Goal: Task Accomplishment & Management: Complete application form

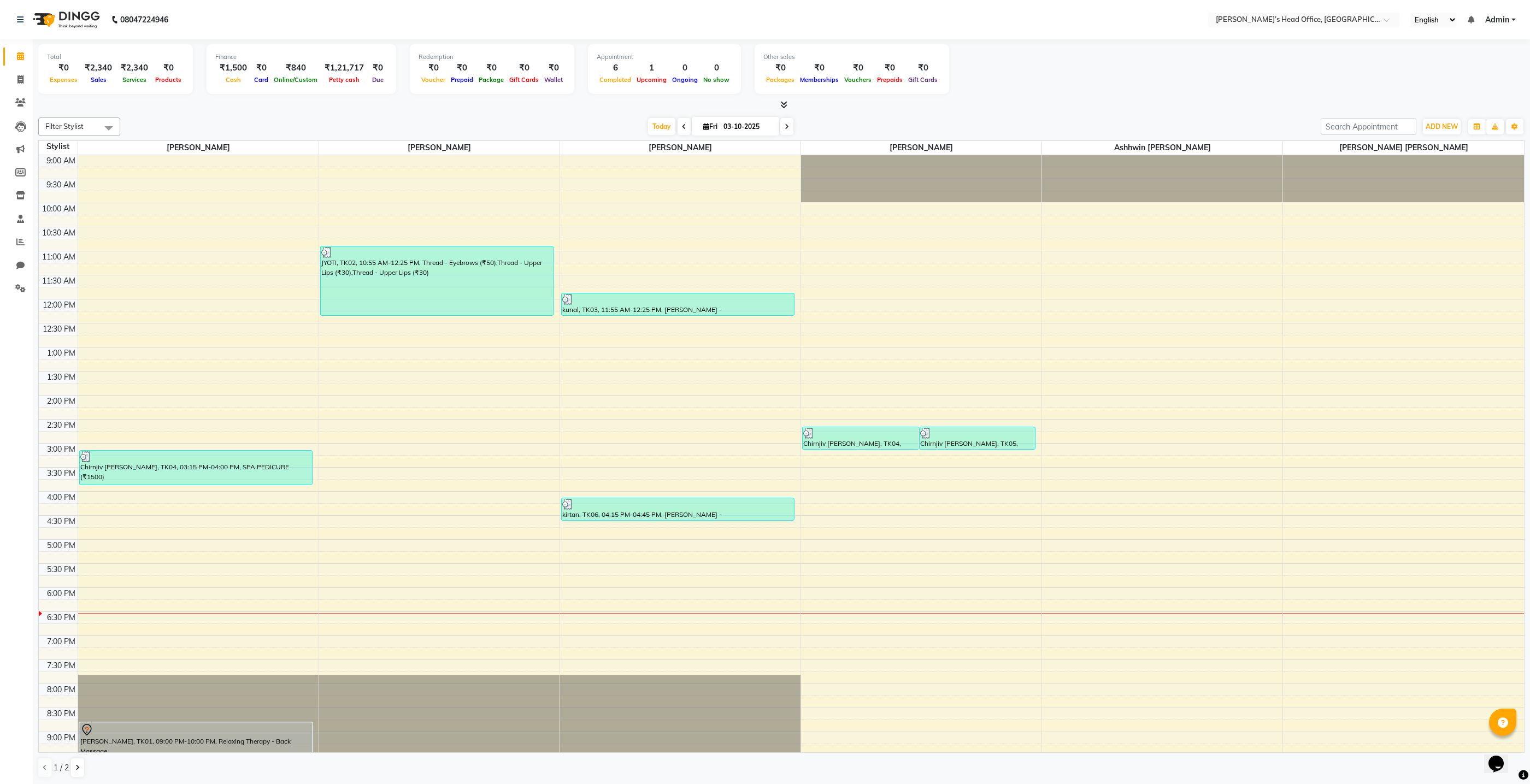
scroll to position [4, 0]
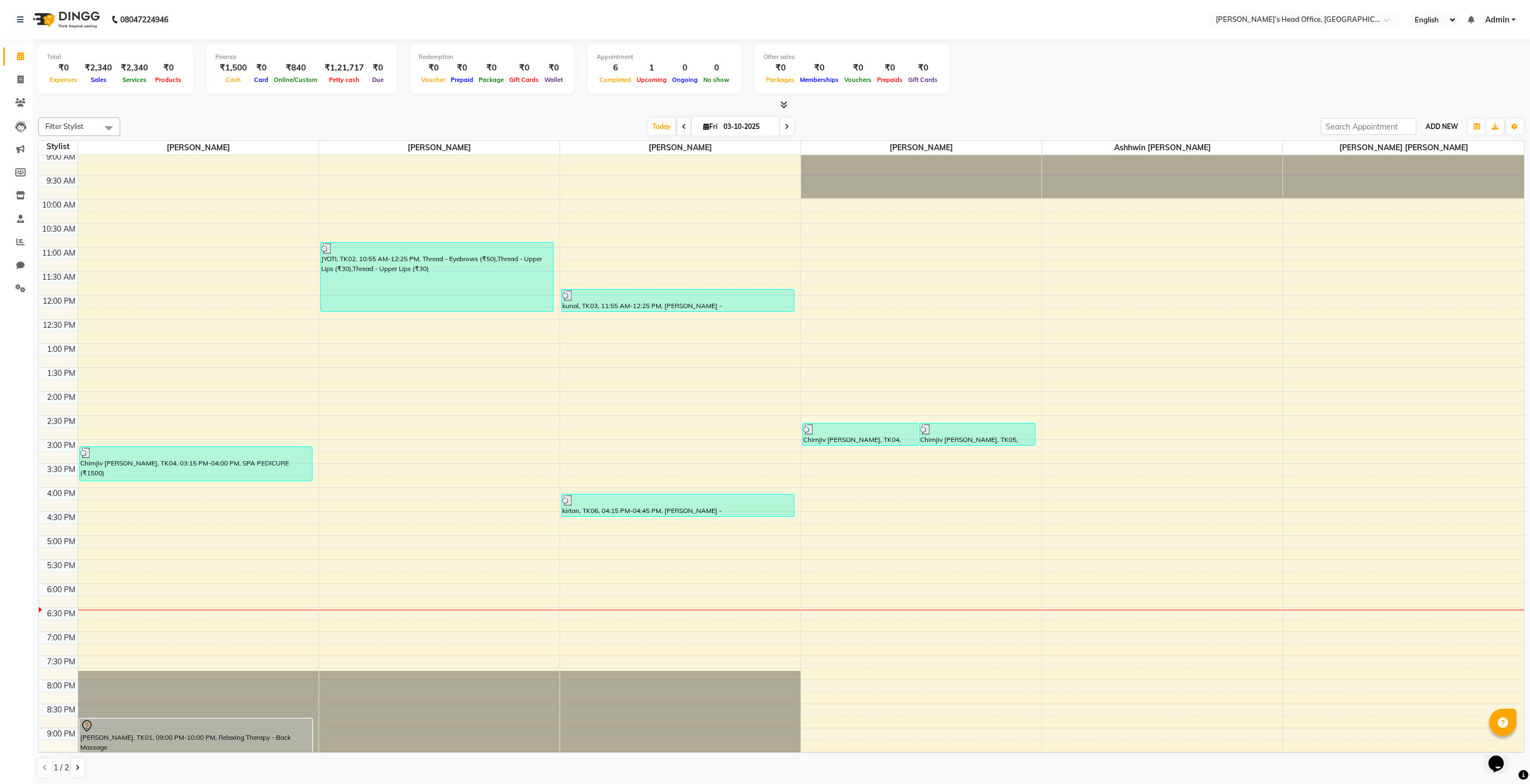
click at [1440, 128] on span "ADD NEW" at bounding box center [1442, 127] width 32 height 8
click at [1398, 160] on link "Add Invoice" at bounding box center [1417, 161] width 86 height 14
select select "service"
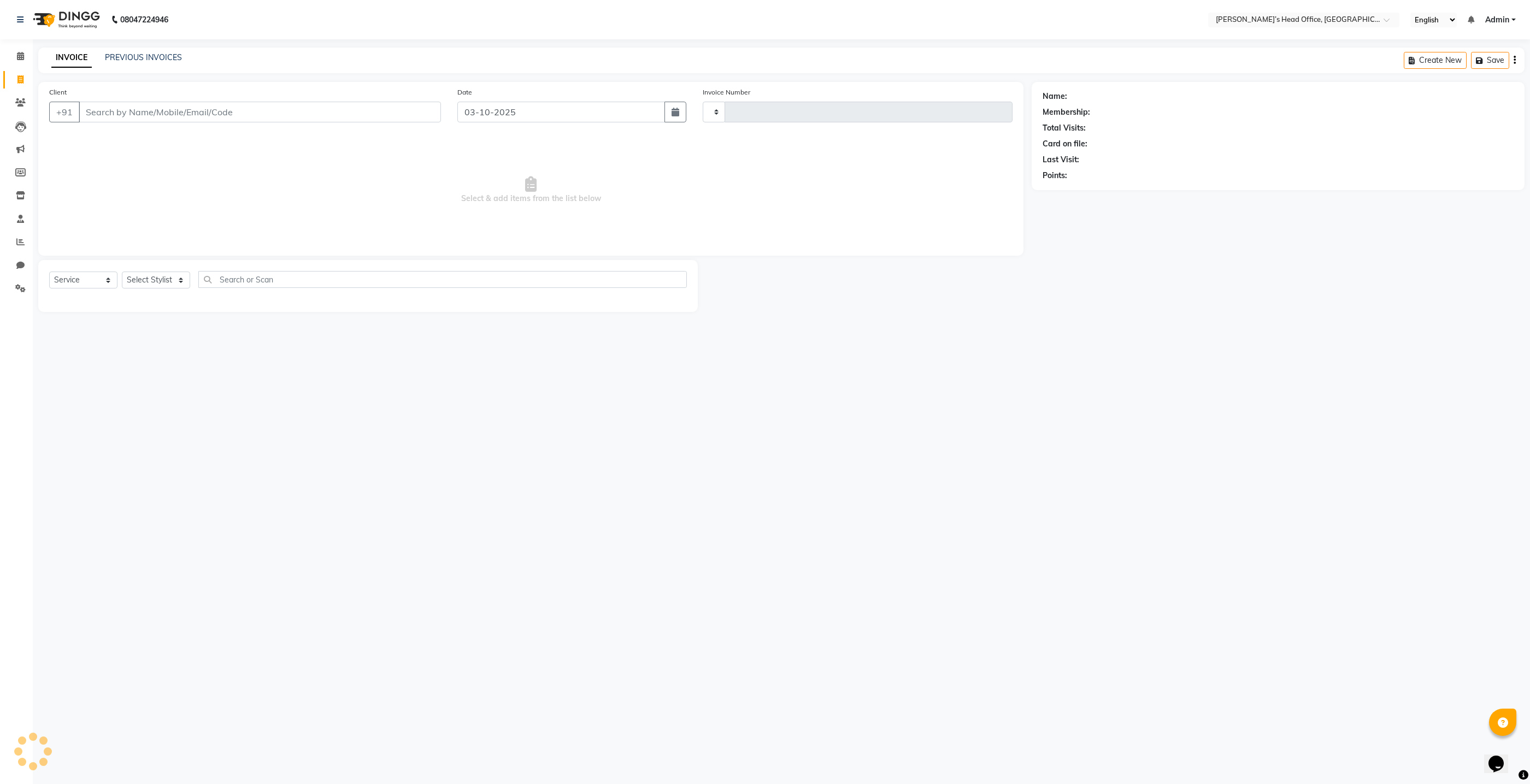
type input "1091"
select select "7682"
click at [419, 113] on input "Client" at bounding box center [260, 112] width 362 height 21
click at [168, 135] on ngb-highlight "887926122 7" at bounding box center [144, 137] width 57 height 11
type input "8879261227"
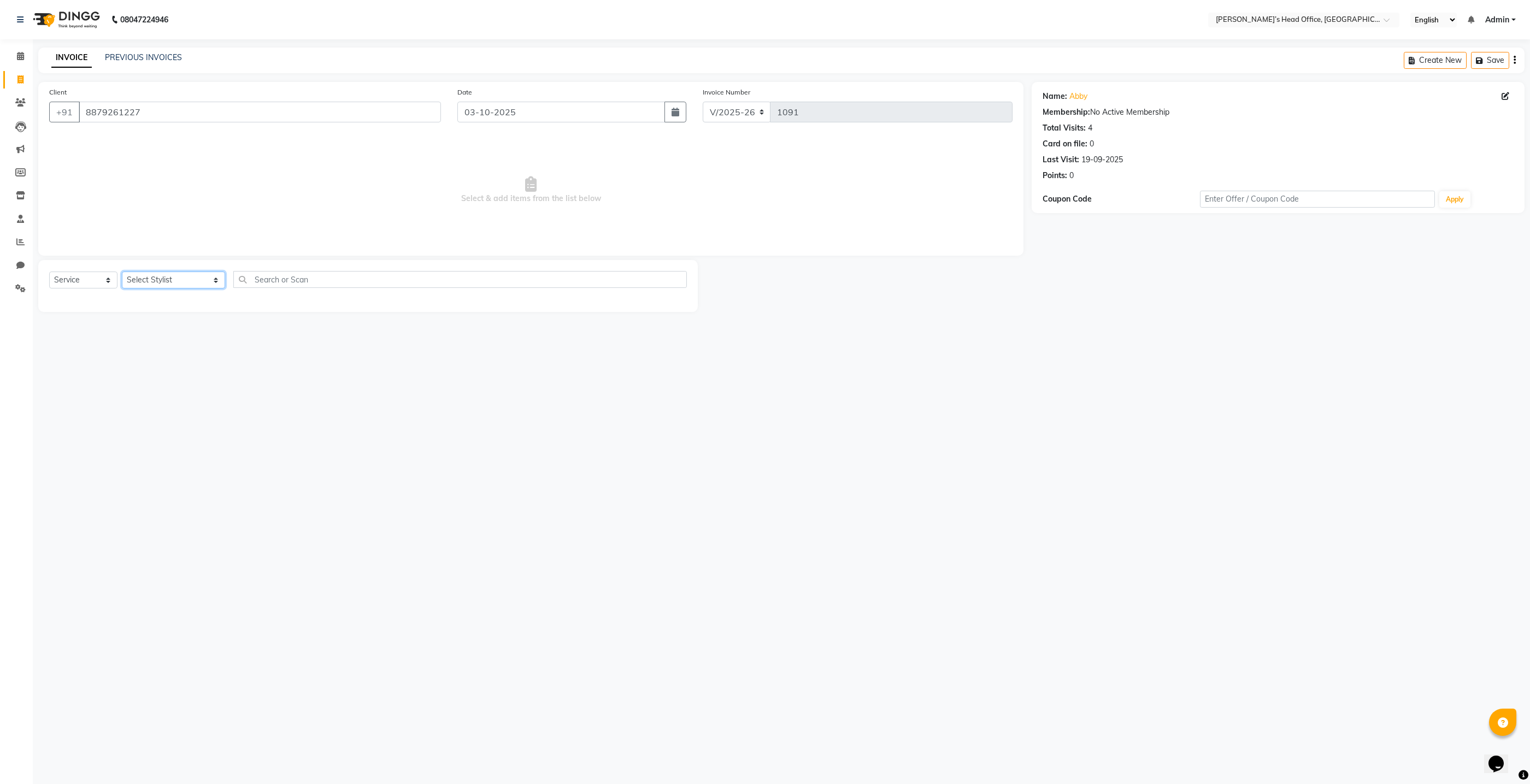
click at [154, 283] on select "Select Stylist ashhwin [PERSON_NAME] [PERSON_NAME] [PERSON_NAME] [PERSON_NAME] …" at bounding box center [173, 280] width 103 height 17
select select "93471"
click at [122, 271] on select "Select Stylist ashhwin [PERSON_NAME] [PERSON_NAME] [PERSON_NAME] [PERSON_NAME] …" at bounding box center [173, 280] width 103 height 17
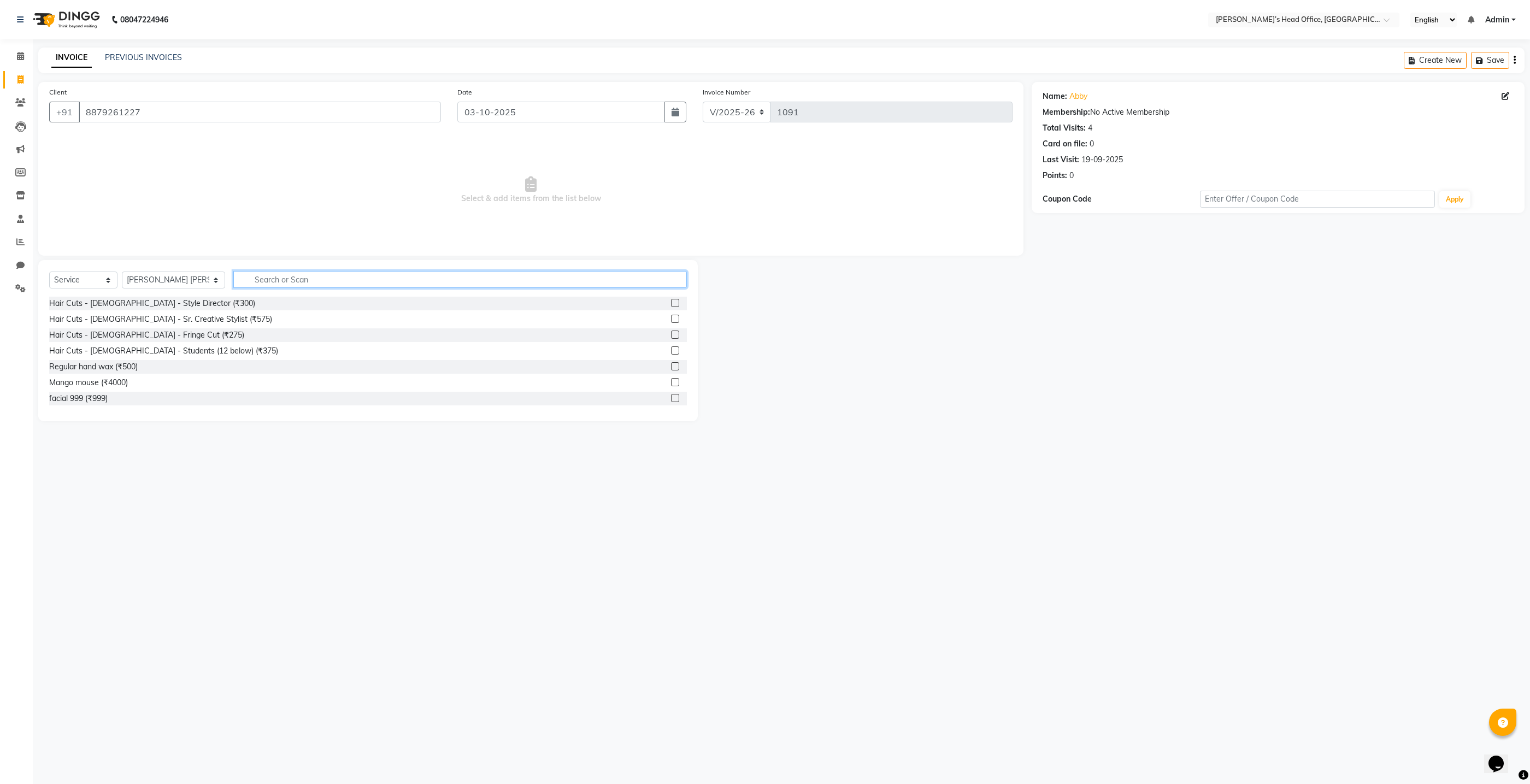
click at [301, 281] on input "text" at bounding box center [460, 279] width 454 height 17
type input "thre"
click at [121, 304] on div "Thread - Eyebrows (₹50)" at bounding box center [93, 303] width 87 height 11
checkbox input "false"
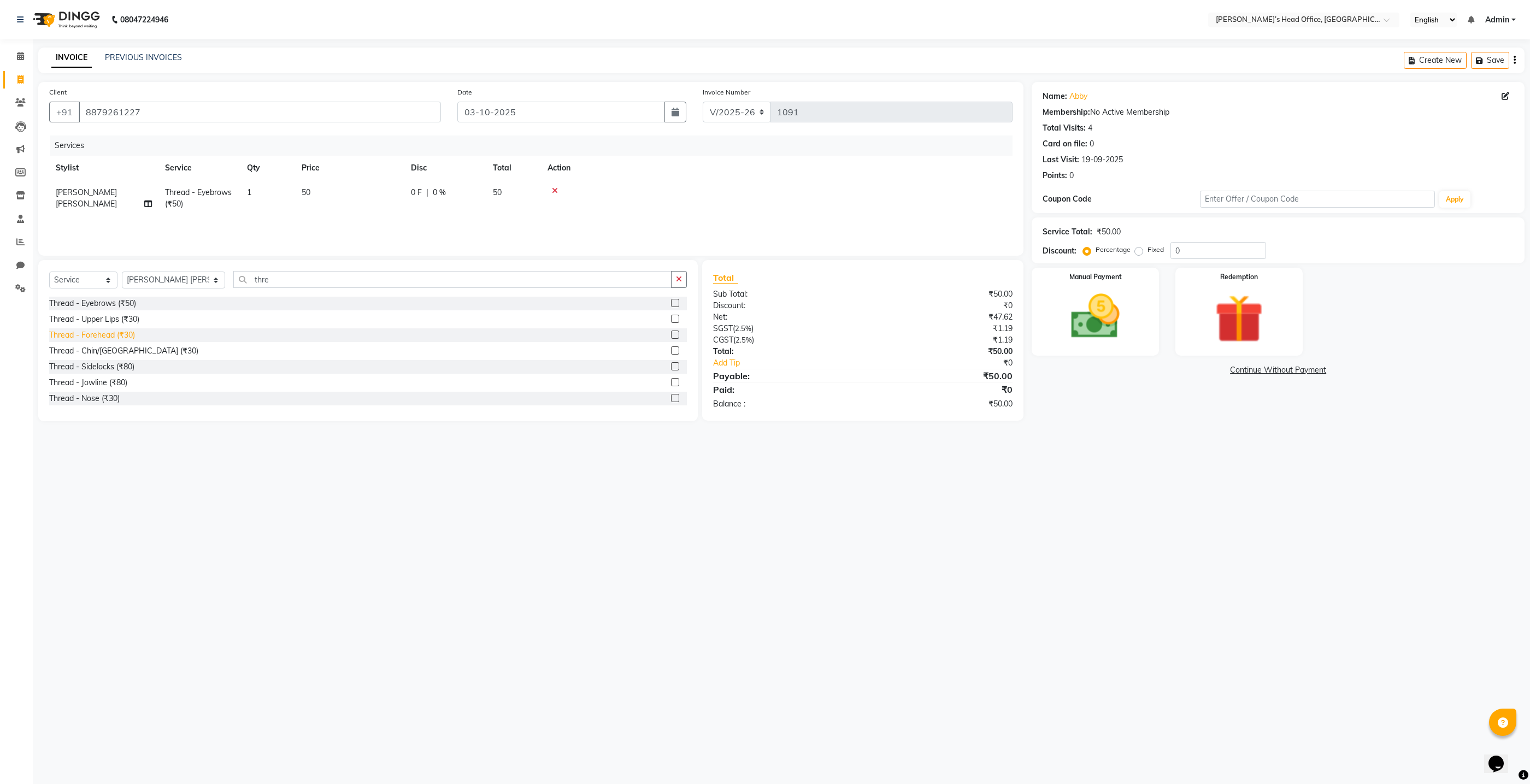
click at [109, 336] on div "Thread - Forehead (₹30)" at bounding box center [92, 335] width 86 height 11
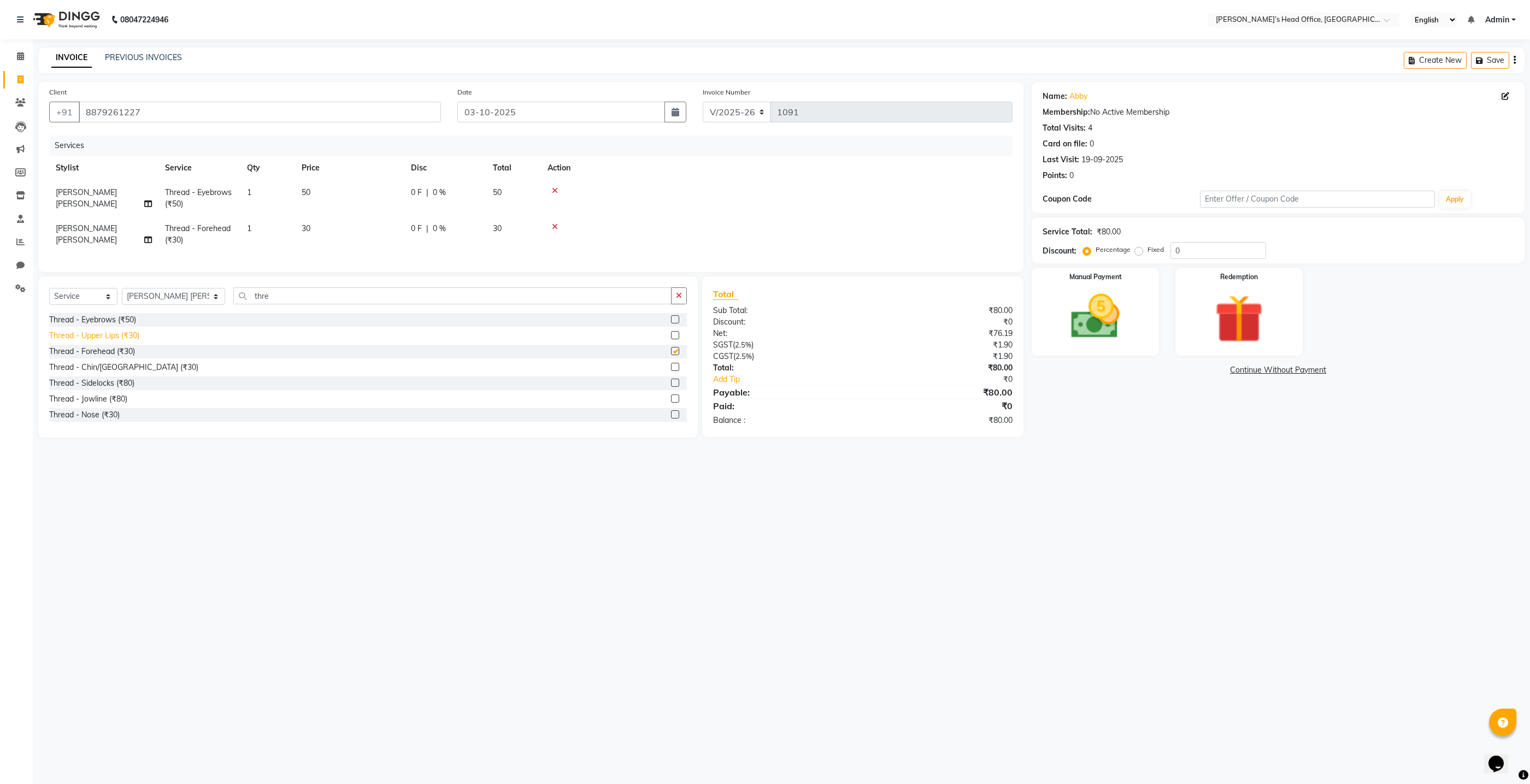
checkbox input "false"
click at [833, 248] on td at bounding box center [777, 234] width 472 height 36
click at [1093, 319] on img at bounding box center [1096, 317] width 82 height 58
click at [1245, 369] on span "GPay" at bounding box center [1247, 371] width 23 height 12
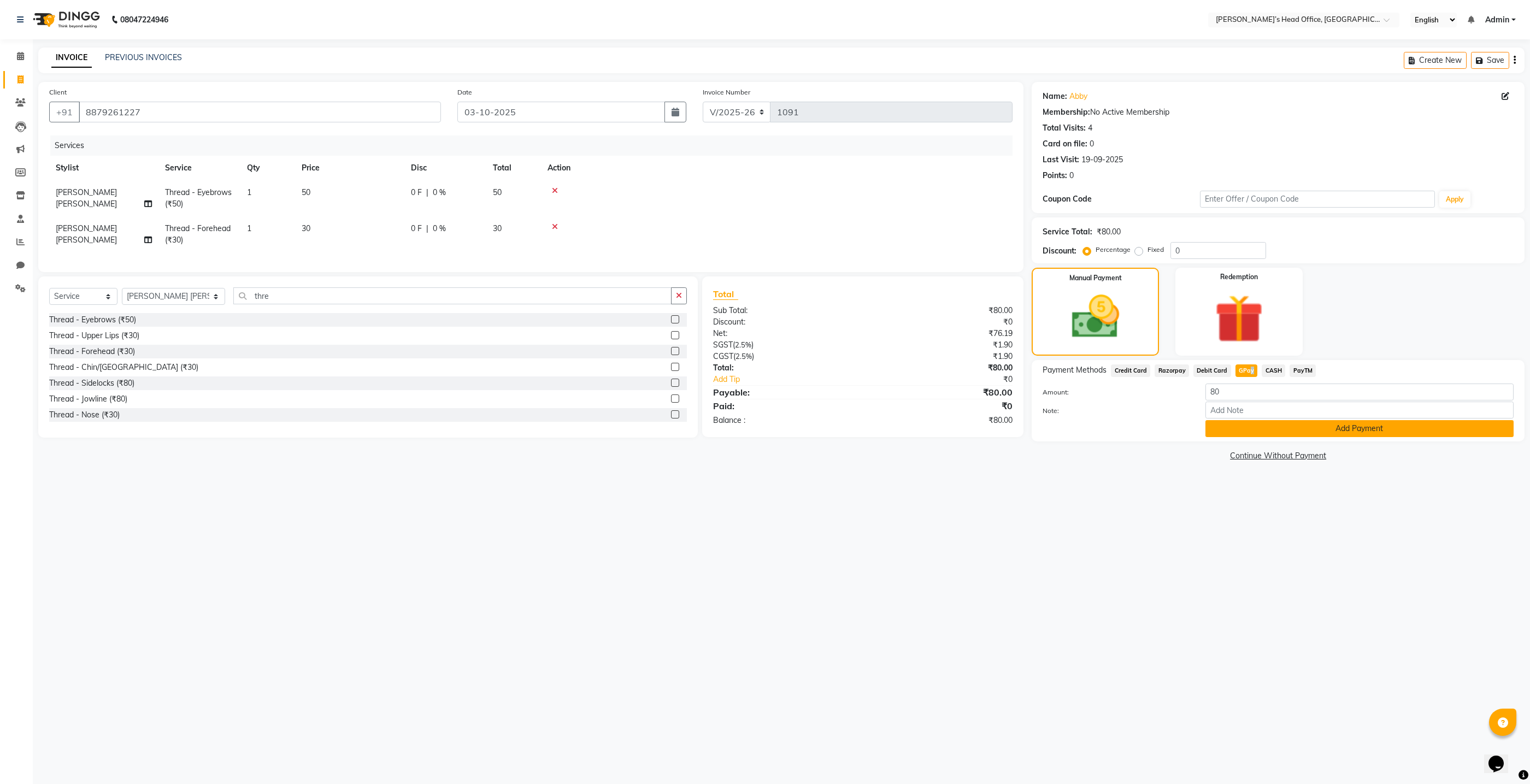
click at [1245, 429] on button "Add Payment" at bounding box center [1360, 428] width 308 height 17
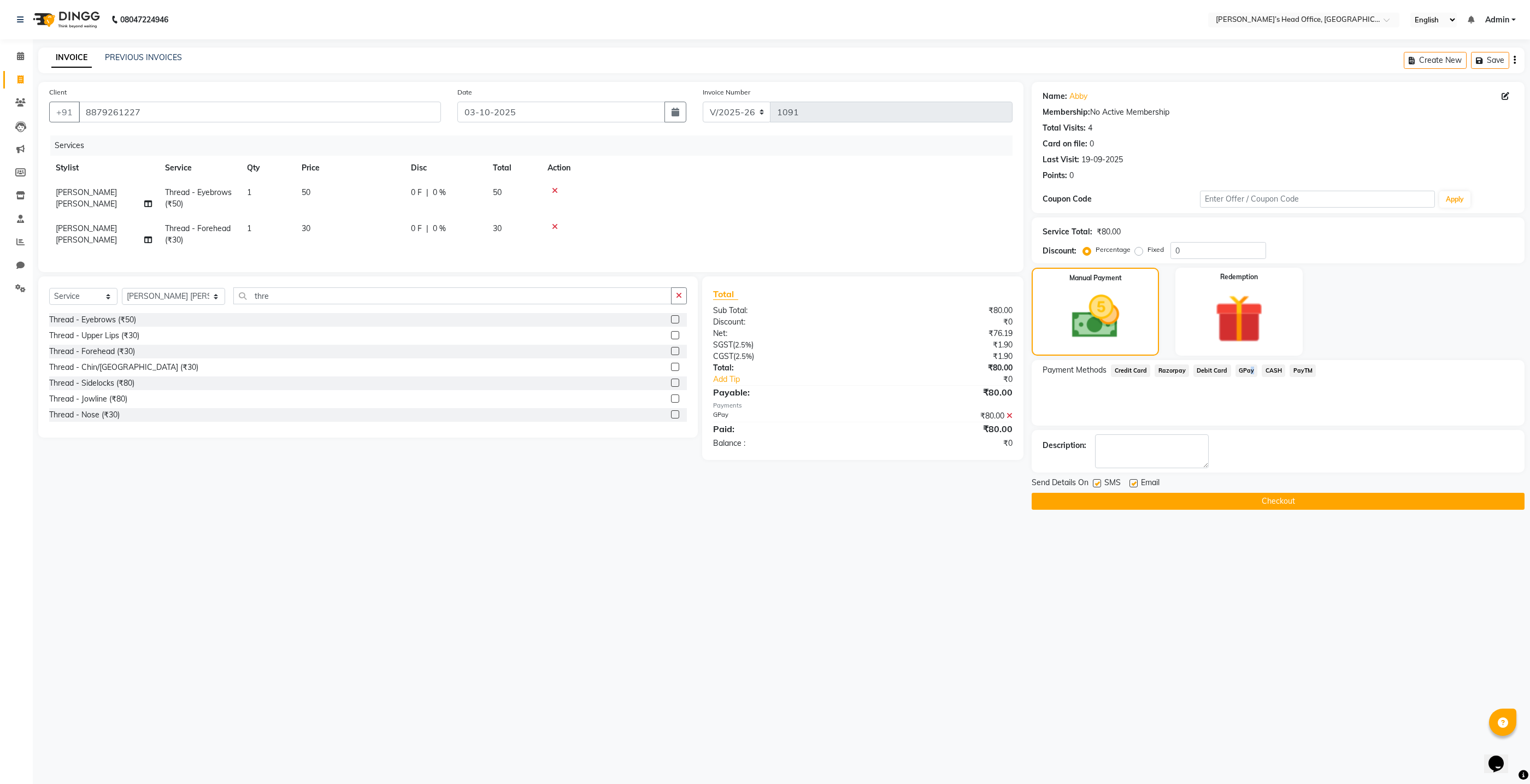
click at [1144, 502] on button "Checkout" at bounding box center [1278, 501] width 493 height 17
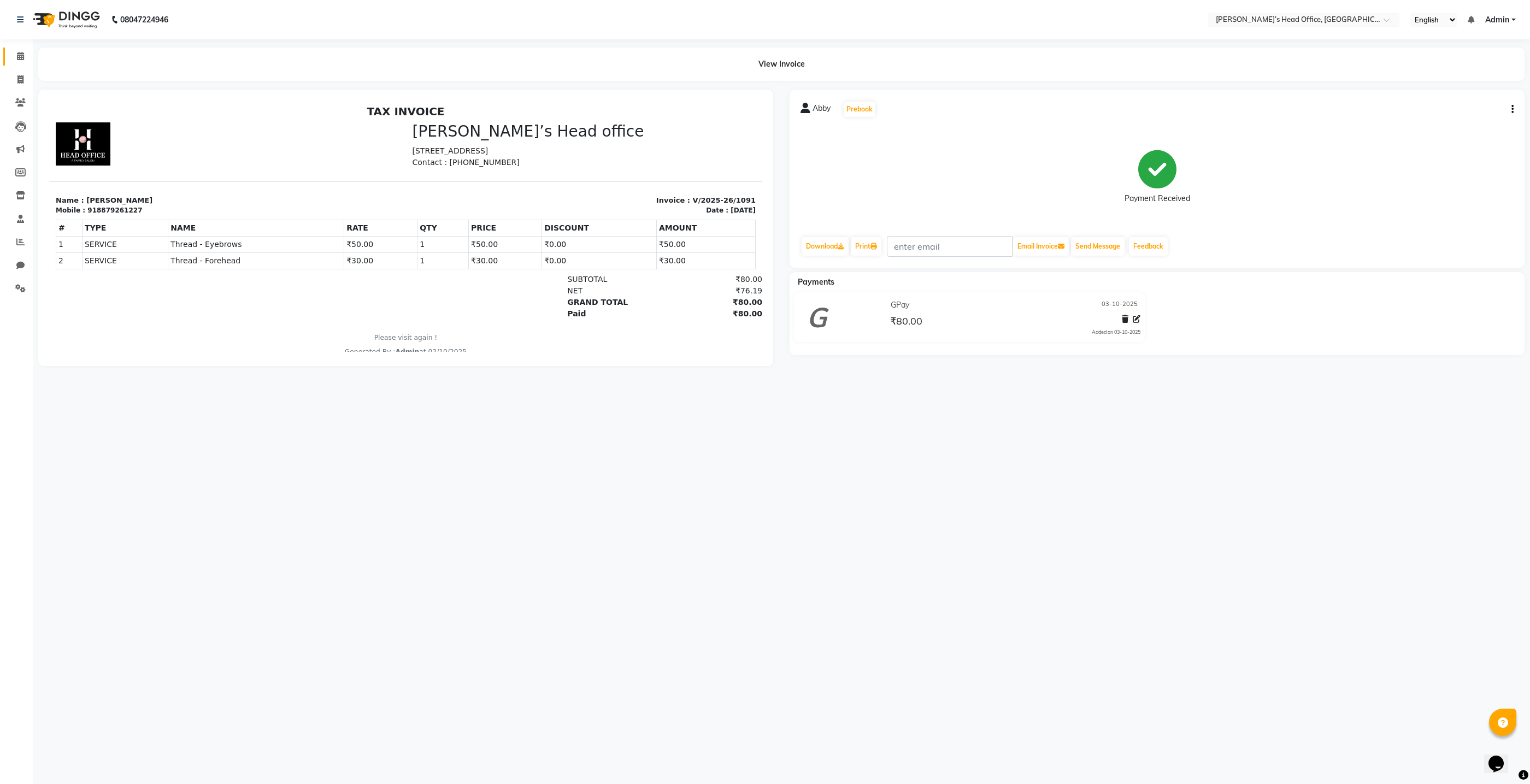
click at [23, 56] on icon at bounding box center [21, 56] width 7 height 8
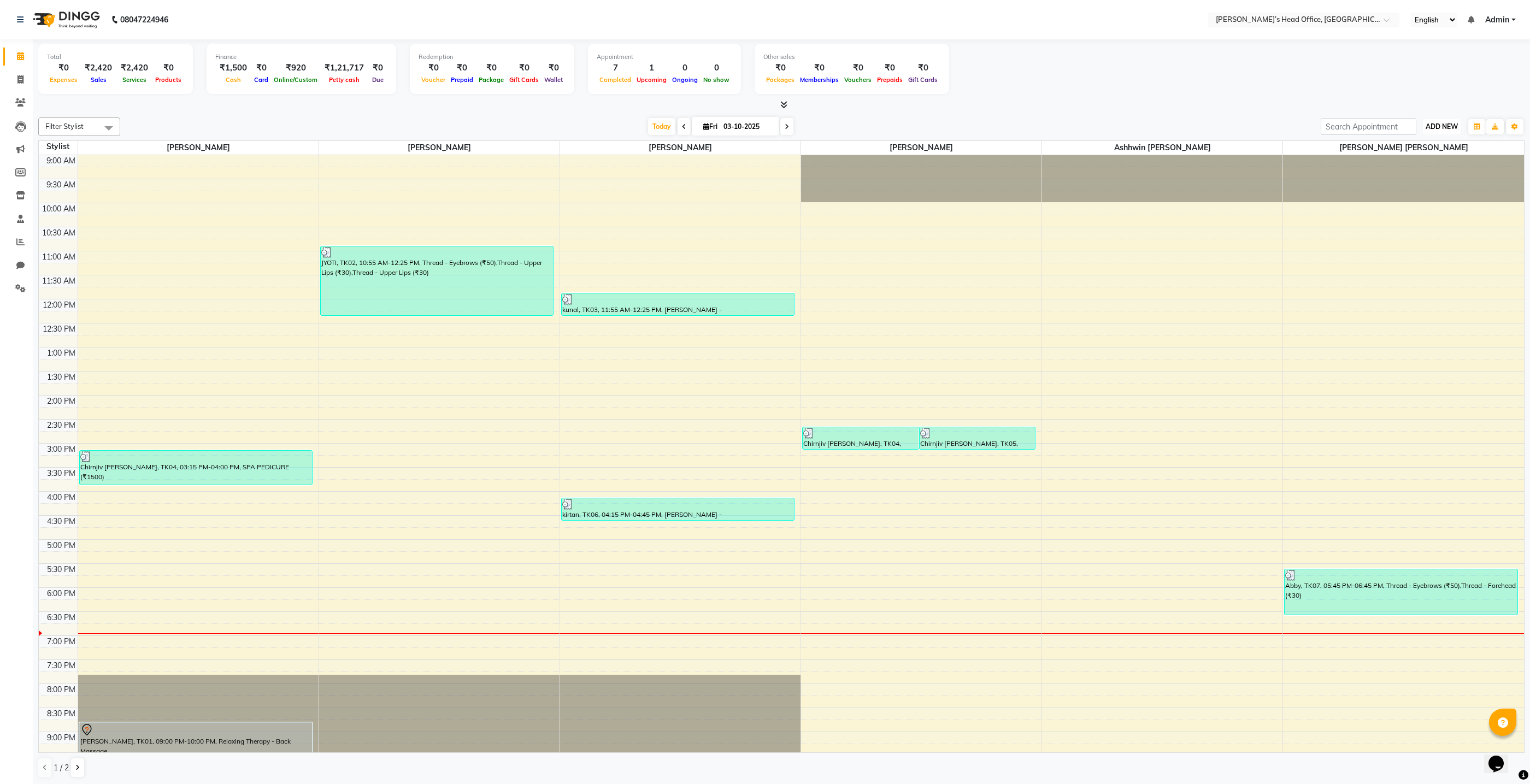
click at [1435, 130] on button "ADD NEW Toggle Dropdown" at bounding box center [1442, 127] width 37 height 15
click at [1422, 163] on link "Add Invoice" at bounding box center [1417, 161] width 86 height 14
select select "service"
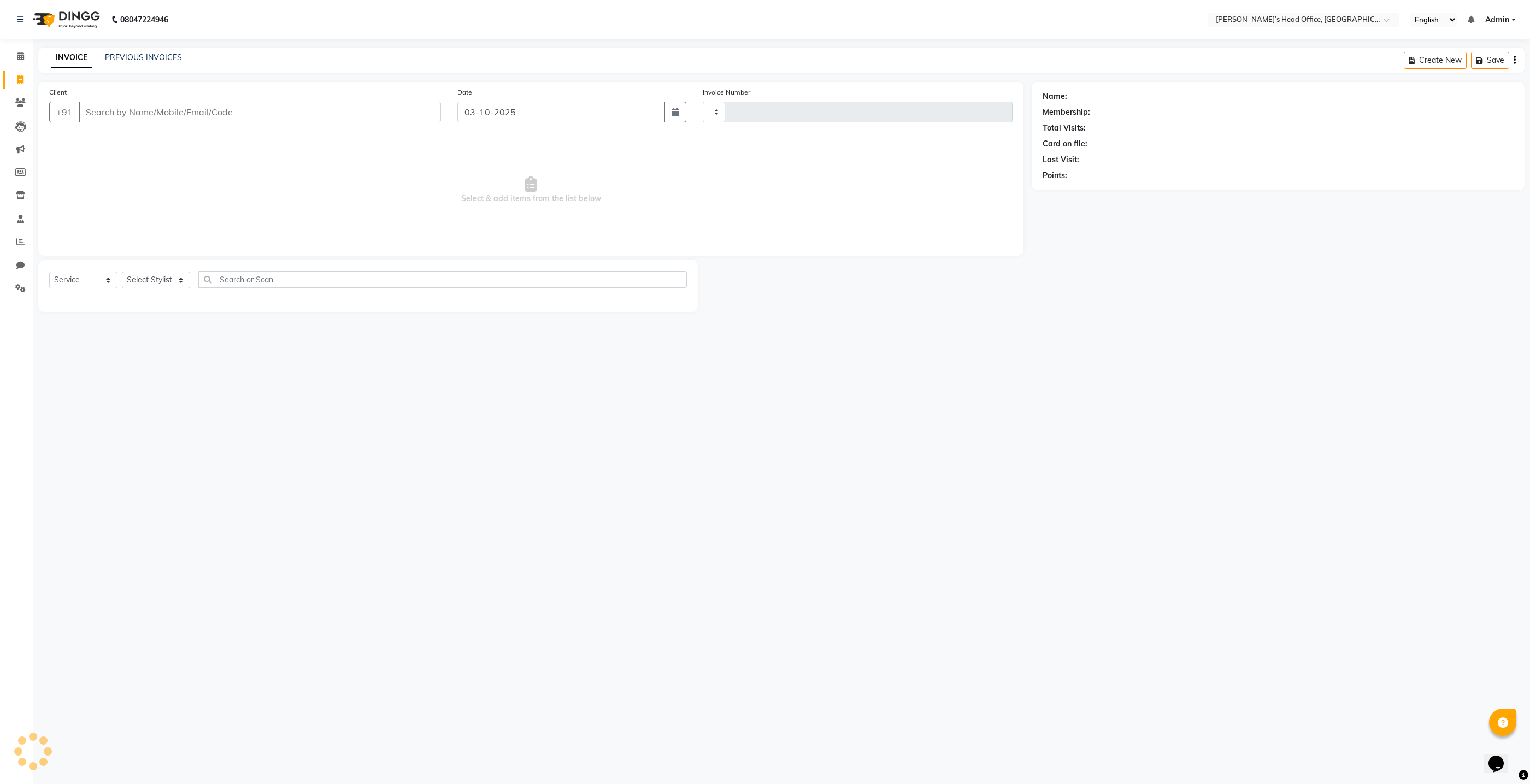
type input "1092"
select select "7682"
click at [370, 110] on input "Client" at bounding box center [260, 112] width 362 height 21
click at [256, 106] on input "Client" at bounding box center [260, 112] width 362 height 21
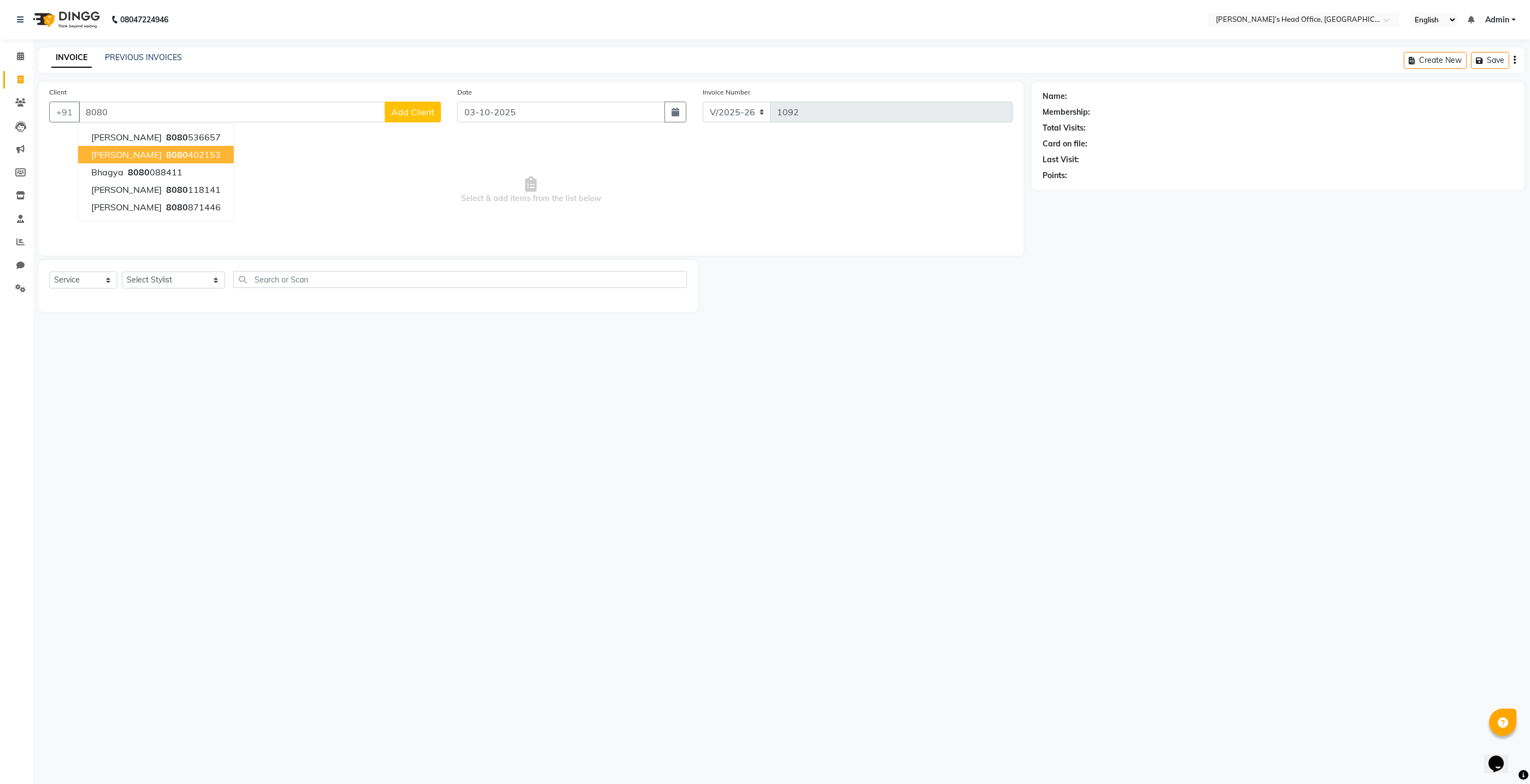
click at [164, 157] on ngb-highlight "8080 402153" at bounding box center [192, 154] width 57 height 11
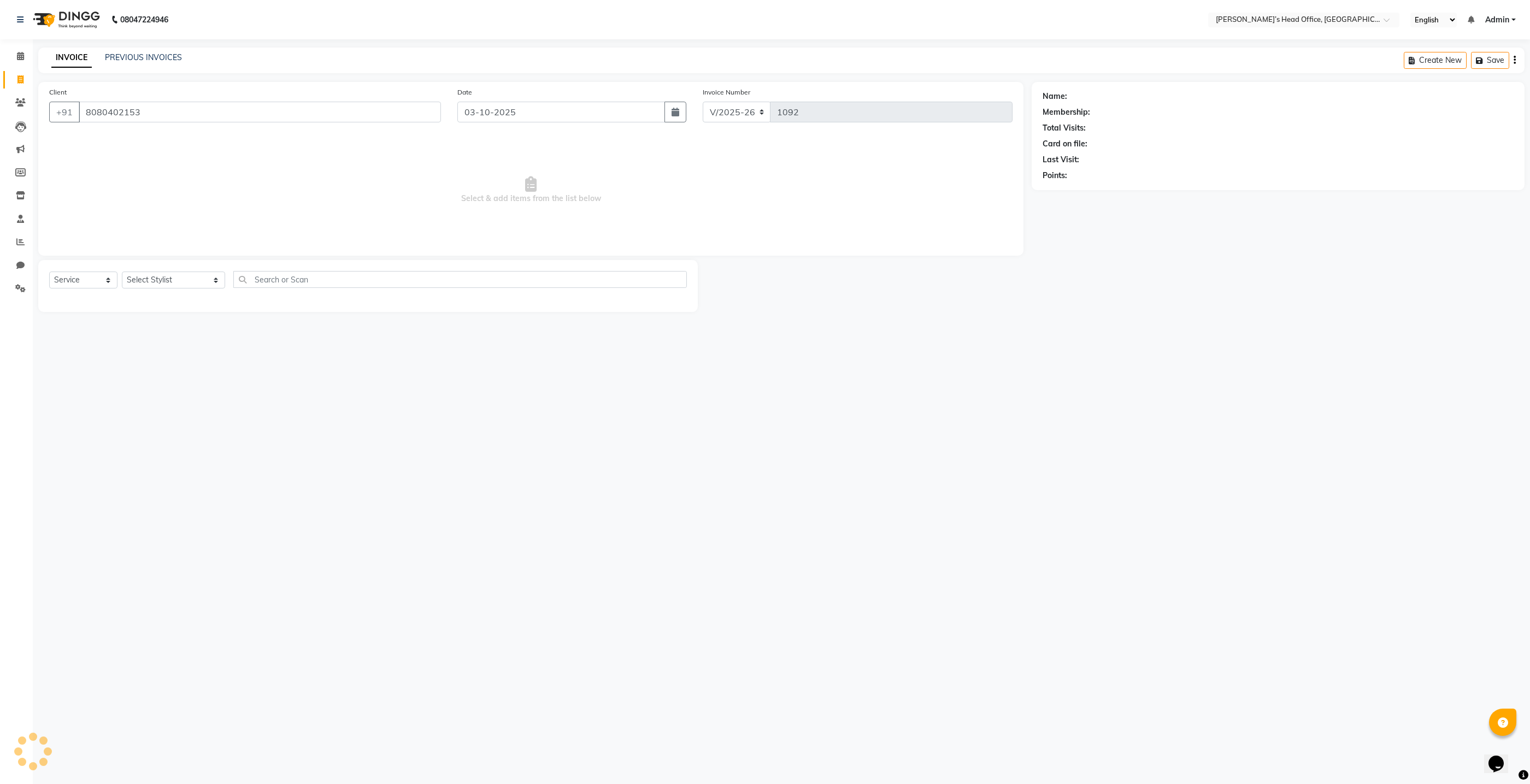
type input "8080402153"
click at [198, 281] on select "Select Stylist ashhwin [PERSON_NAME] [PERSON_NAME] [PERSON_NAME] [PERSON_NAME] …" at bounding box center [173, 280] width 103 height 17
select select "68762"
click at [122, 271] on select "Select Stylist ashhwin [PERSON_NAME] [PERSON_NAME] [PERSON_NAME] [PERSON_NAME] …" at bounding box center [173, 280] width 103 height 17
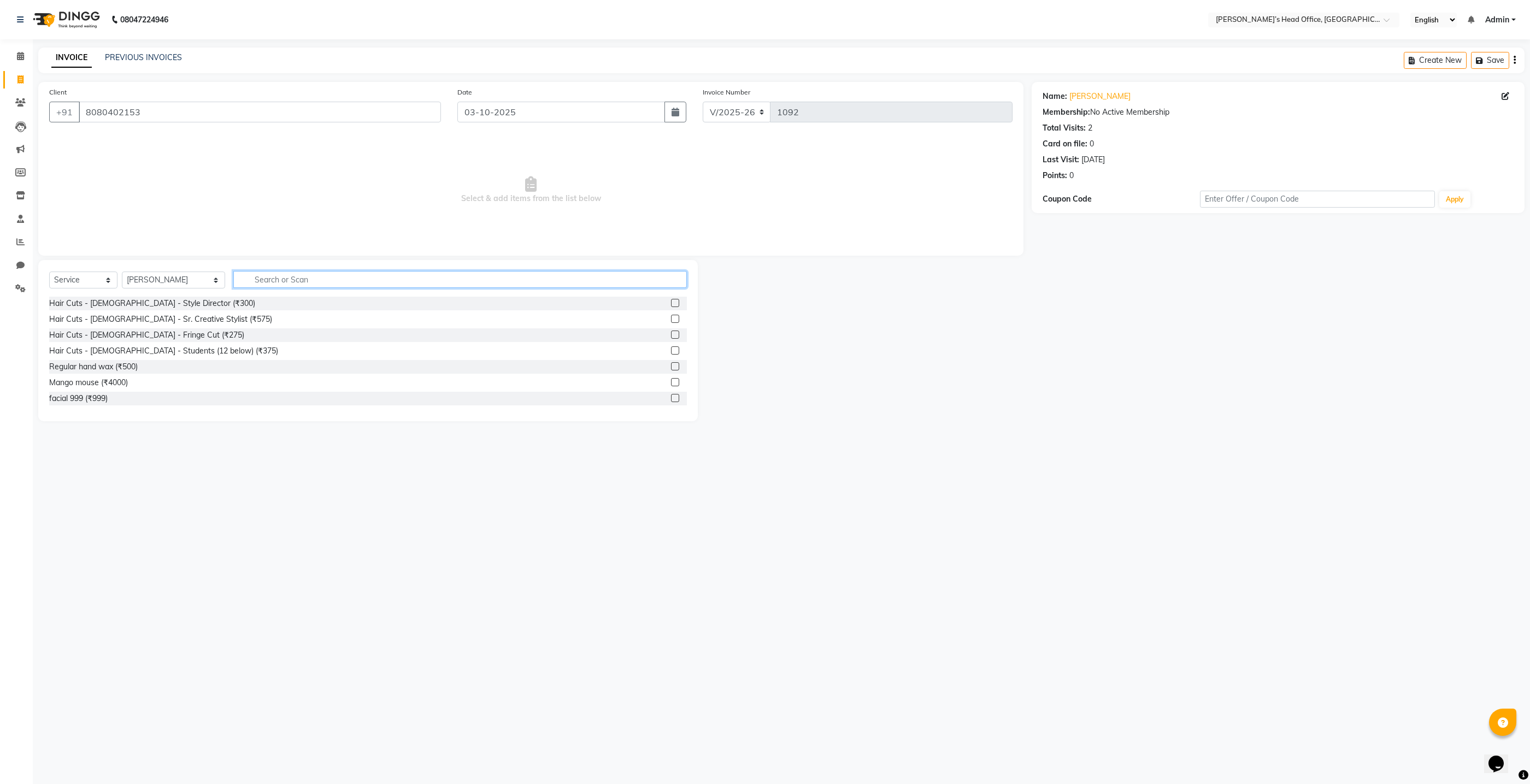
click at [235, 280] on input "text" at bounding box center [460, 279] width 454 height 17
click at [119, 306] on div "Hair Cuts - [DEMOGRAPHIC_DATA] - Style Director (₹300)" at bounding box center [152, 303] width 206 height 11
checkbox input "false"
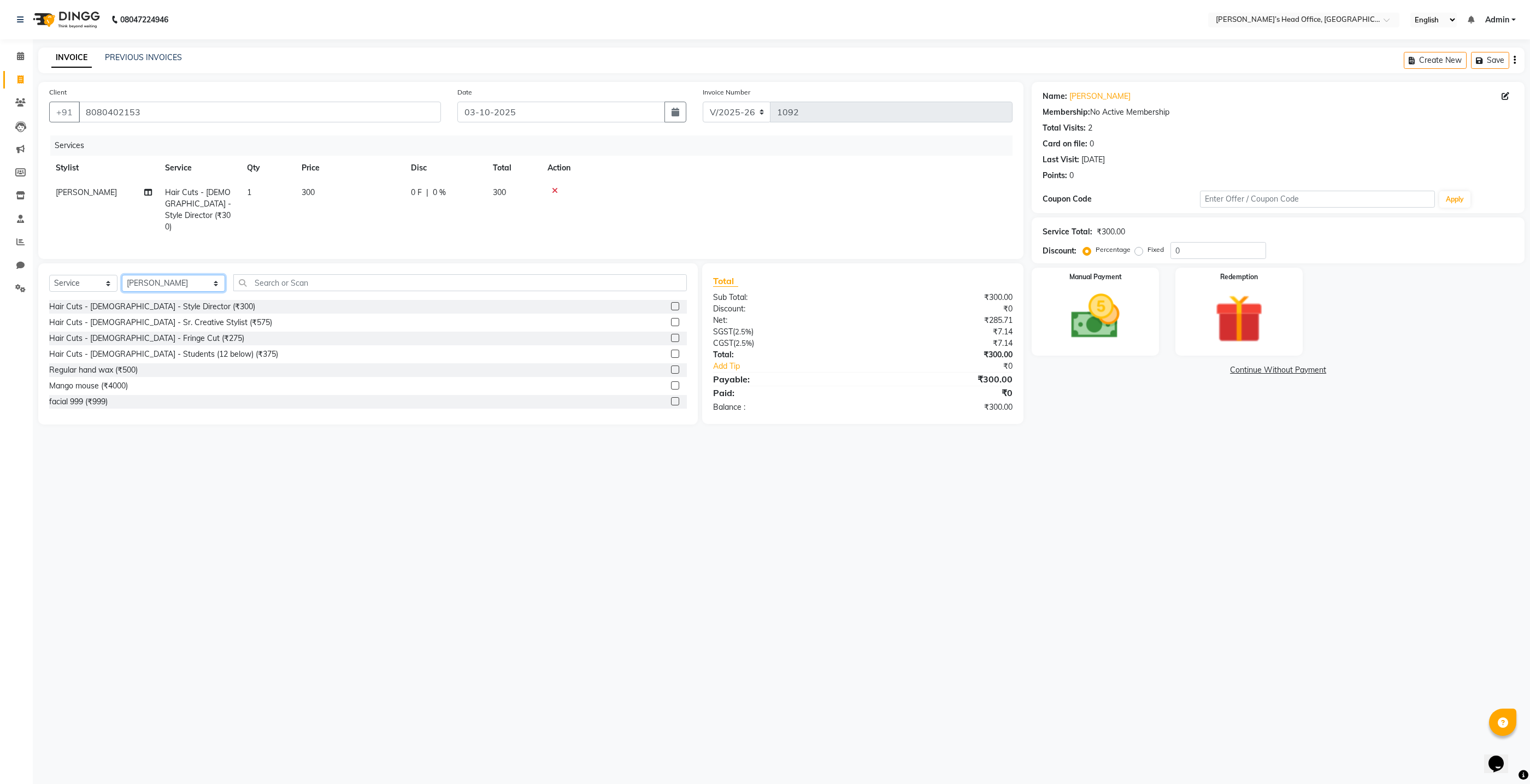
click at [203, 283] on select "Select Stylist ashhwin [PERSON_NAME] [PERSON_NAME] [PERSON_NAME] [PERSON_NAME] …" at bounding box center [173, 283] width 103 height 17
select select "79775"
click at [122, 275] on select "Select Stylist ashhwin [PERSON_NAME] [PERSON_NAME] [PERSON_NAME] [PERSON_NAME] …" at bounding box center [173, 283] width 103 height 17
click at [257, 284] on input "text" at bounding box center [460, 283] width 454 height 17
click at [170, 302] on div "Hair Cuts - [DEMOGRAPHIC_DATA] - Style Director (₹300)" at bounding box center [152, 306] width 206 height 11
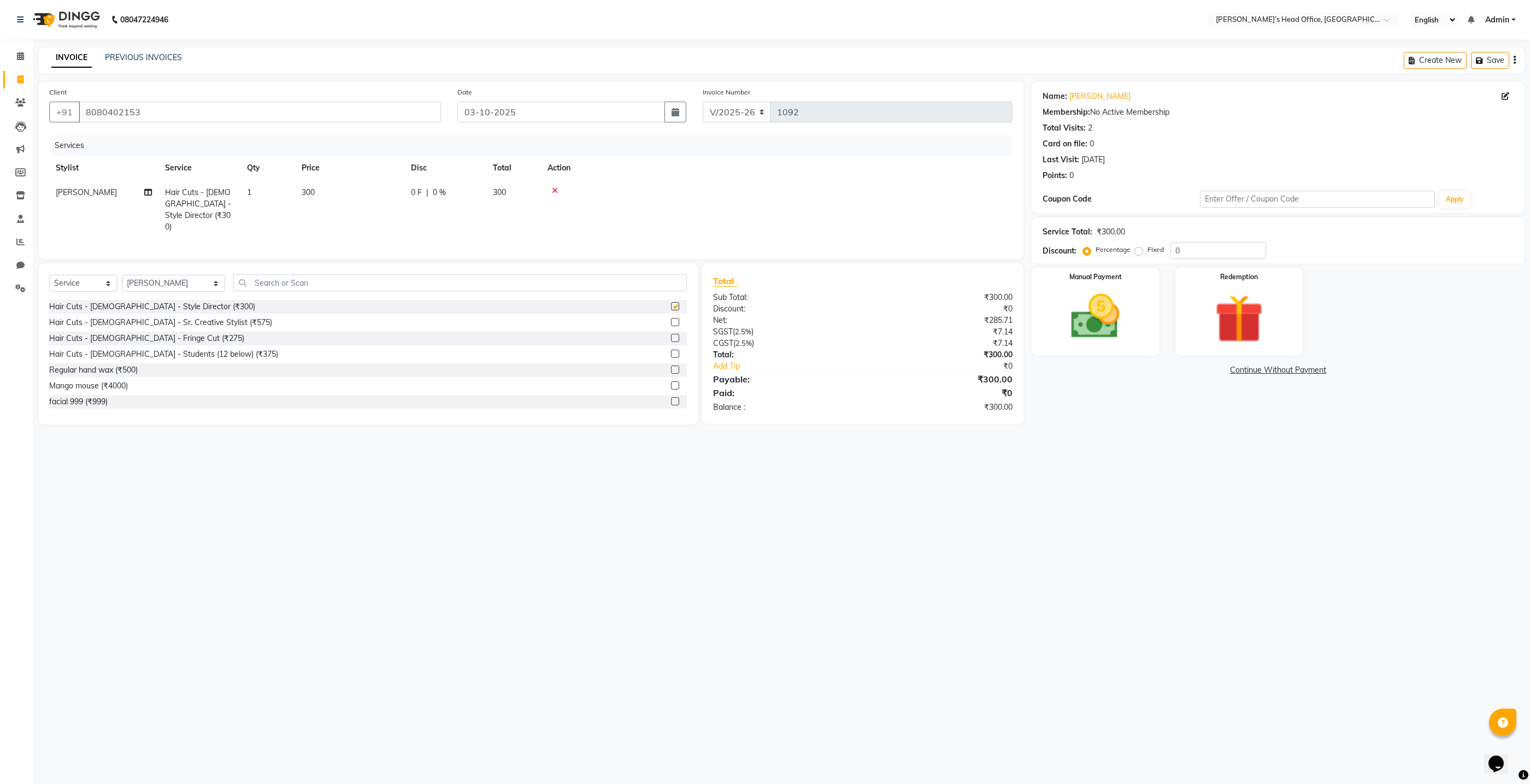
checkbox input "false"
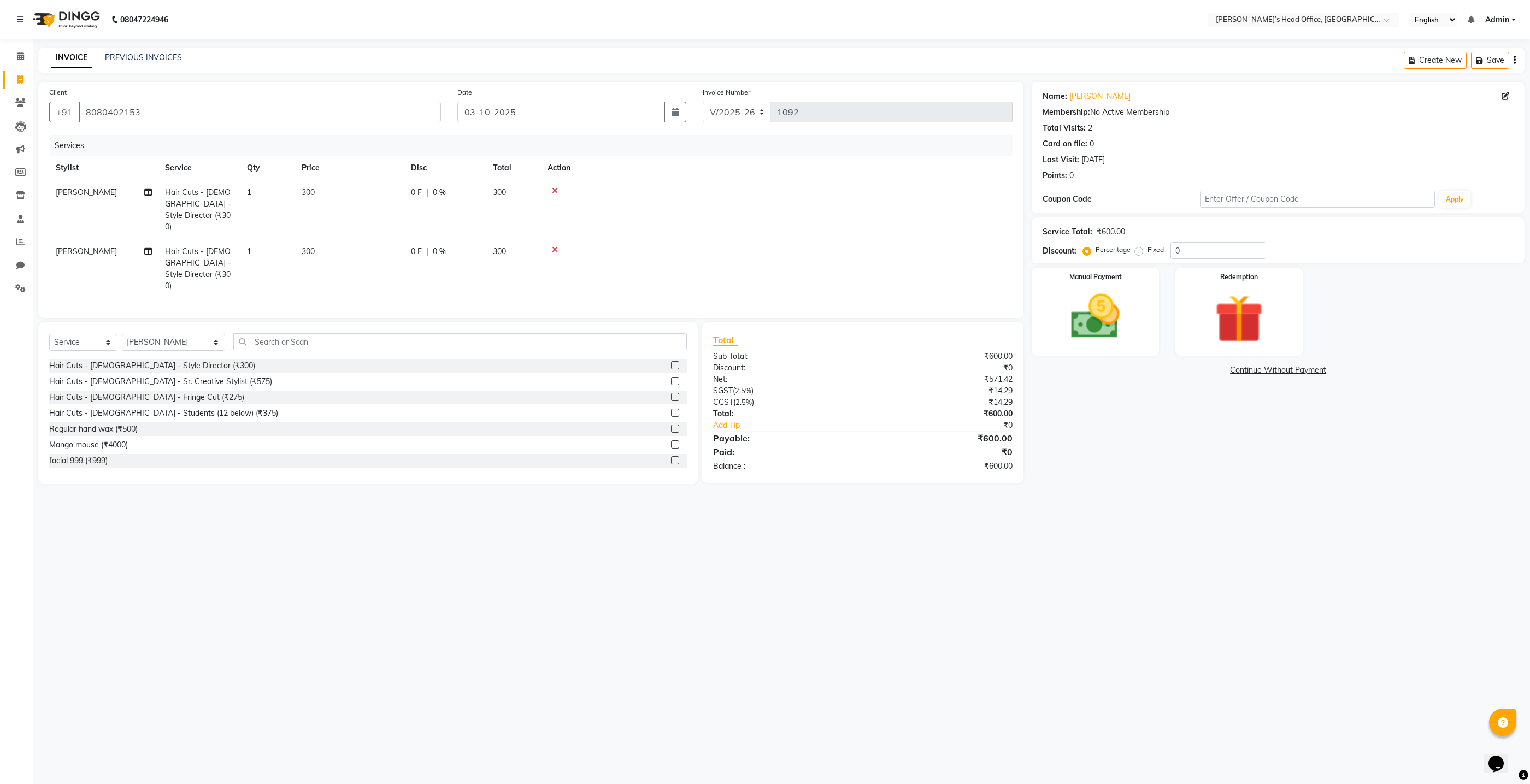
click at [438, 246] on span "0 %" at bounding box center [440, 251] width 13 height 11
select select "79775"
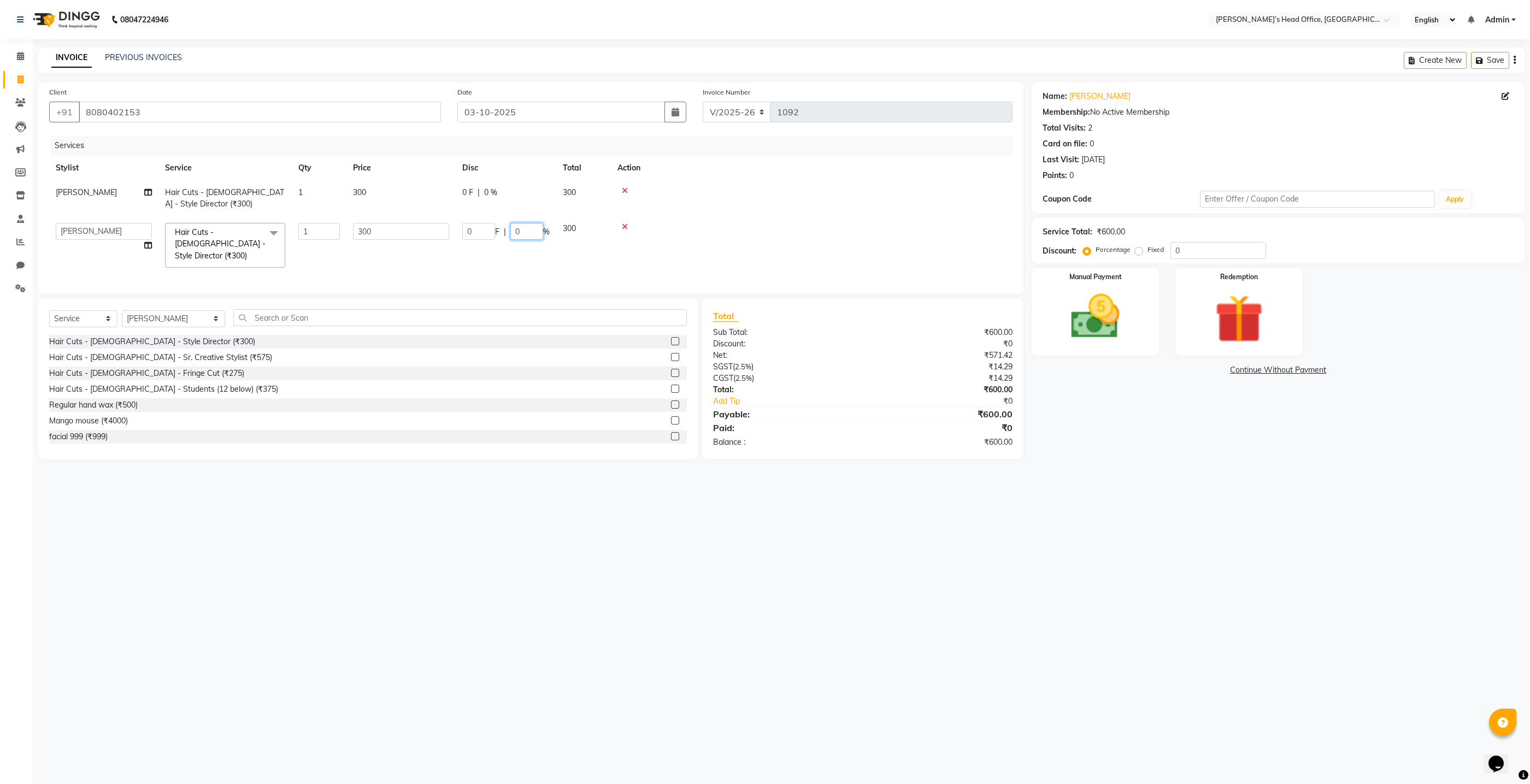
click at [524, 233] on input "0" at bounding box center [526, 231] width 33 height 17
type input "50"
click at [521, 250] on tr "ashhwin wagh hemangi yogendra chittoriya Ranjit sharma Rupali Kadam Sameer Salm…" at bounding box center [531, 245] width 963 height 58
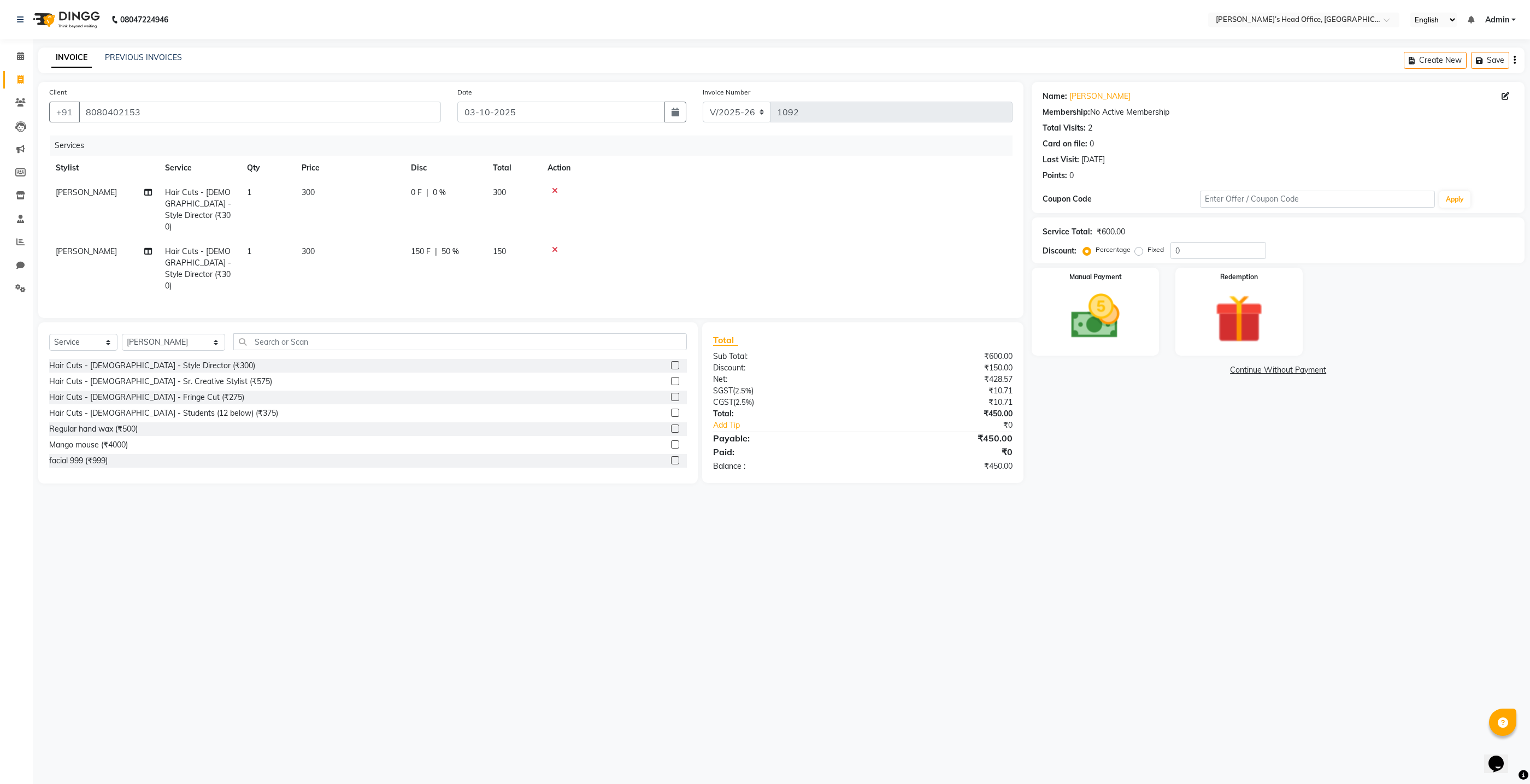
click at [440, 191] on span "0 %" at bounding box center [440, 192] width 13 height 11
select select "68762"
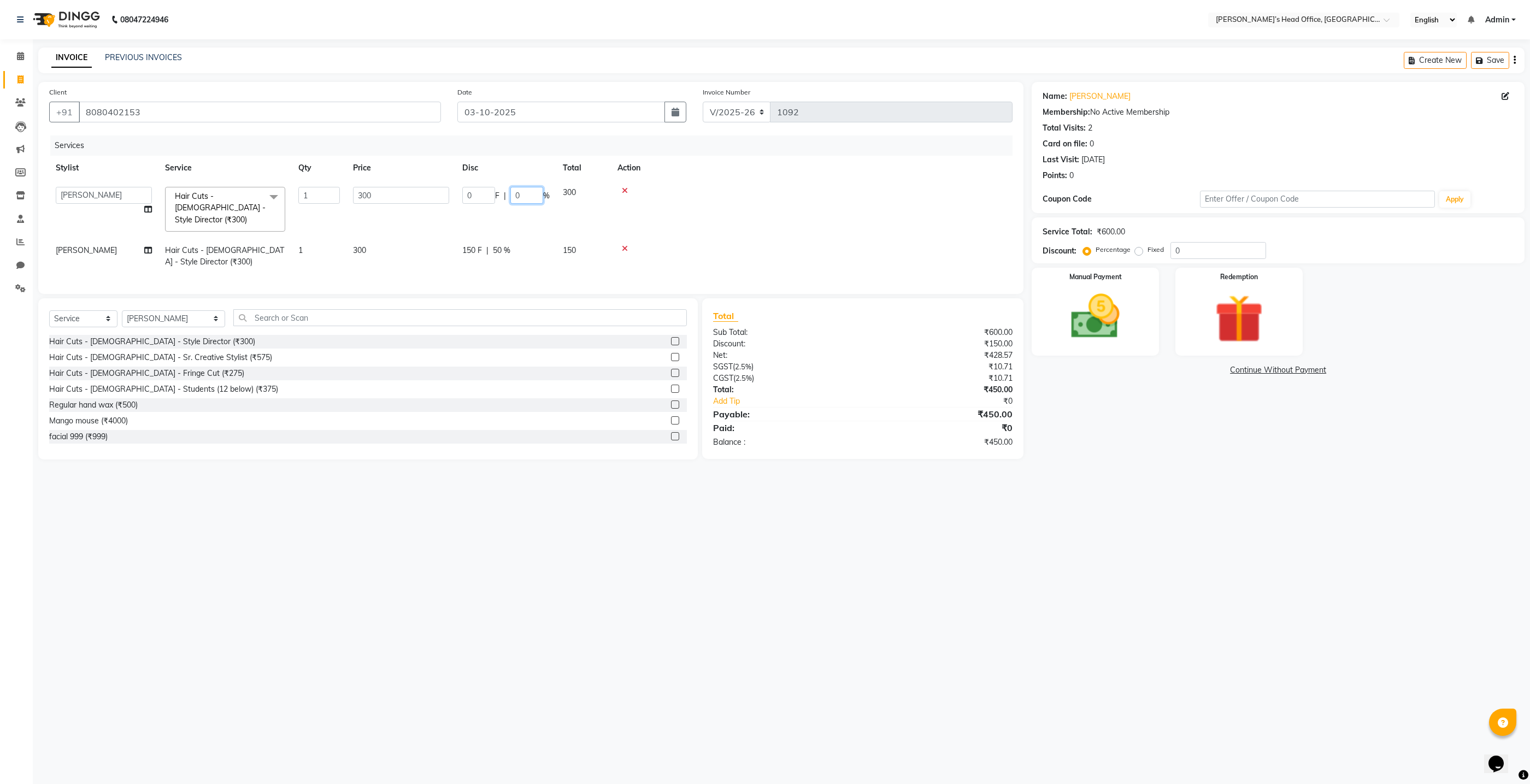
click at [530, 200] on input "0" at bounding box center [526, 195] width 33 height 17
type input "50"
click at [536, 238] on tr "Sameer Salmani Hair Cuts - Male - Style Director (₹300) 1 300 150 F | 50 % 150" at bounding box center [531, 256] width 963 height 36
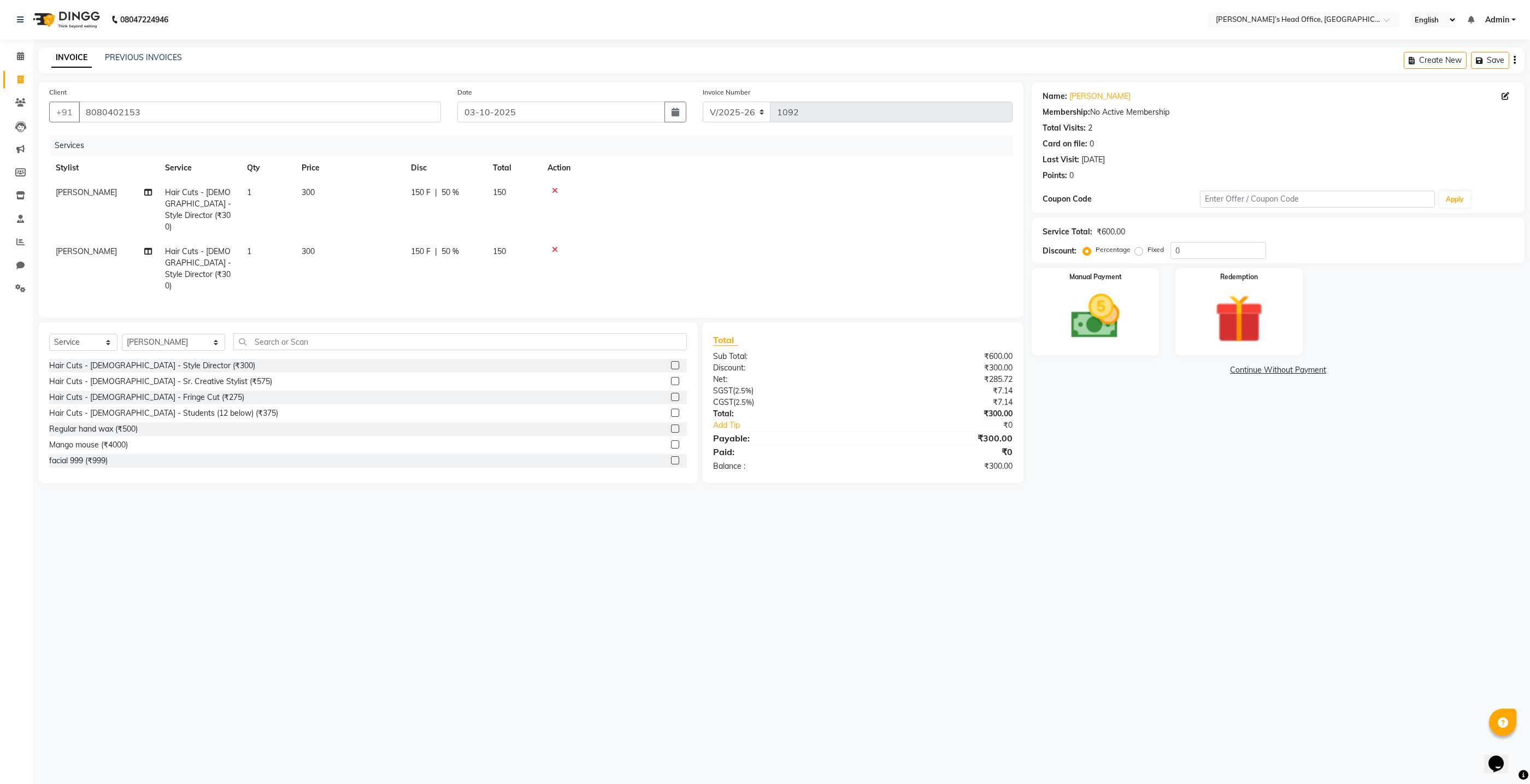
click at [248, 359] on div "Hair Cuts - [DEMOGRAPHIC_DATA] - Style Director (₹300)" at bounding box center [368, 365] width 638 height 14
click at [249, 195] on span "1" at bounding box center [249, 192] width 4 height 10
select select "68762"
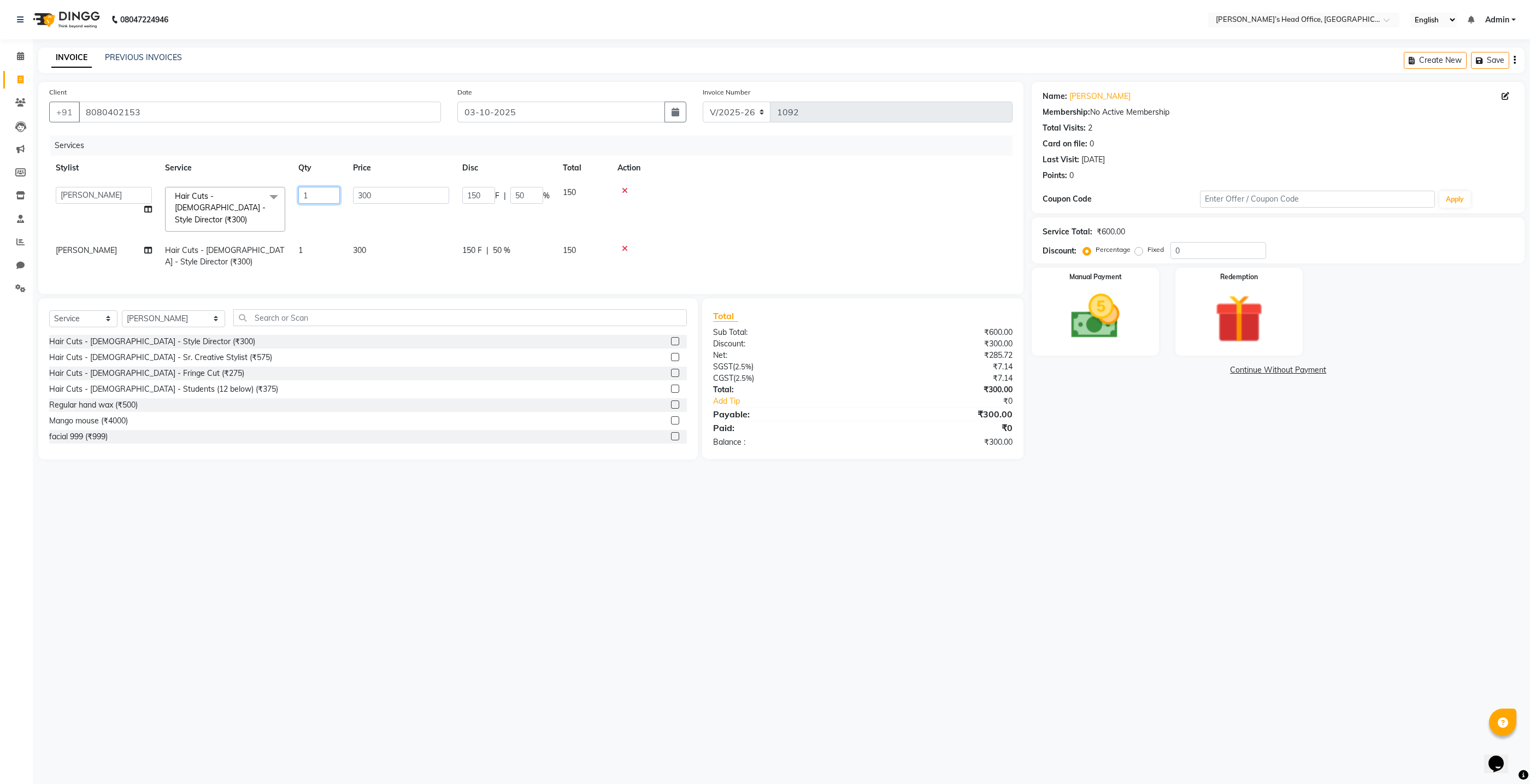
click at [317, 199] on input "1" at bounding box center [319, 195] width 42 height 17
type input "2"
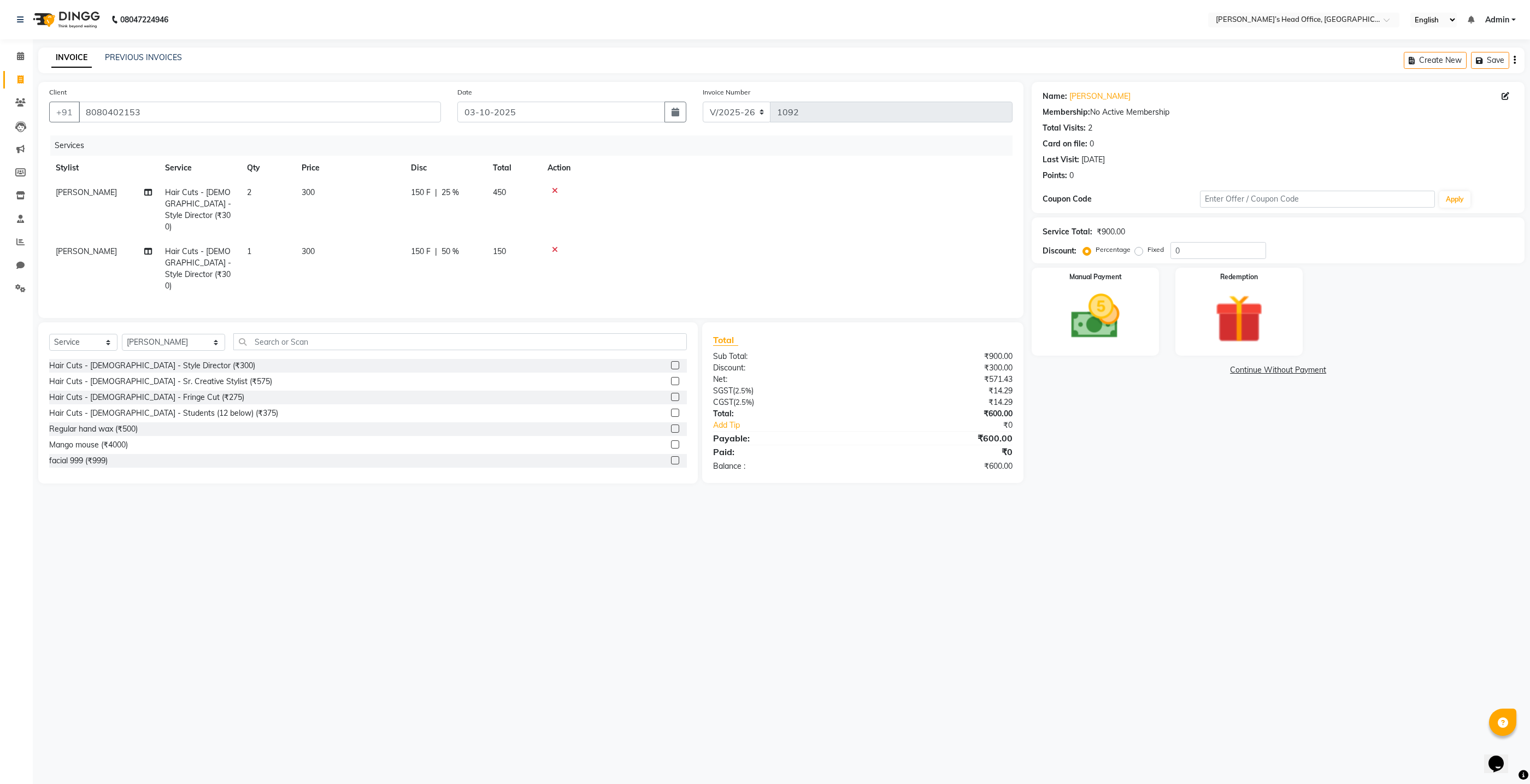
click at [333, 263] on tr "Sameer Salmani Hair Cuts - Male - Style Director (₹300) 1 300 150 F | 50 % 150" at bounding box center [531, 268] width 963 height 59
click at [454, 189] on span "25 %" at bounding box center [450, 192] width 17 height 11
select select "68762"
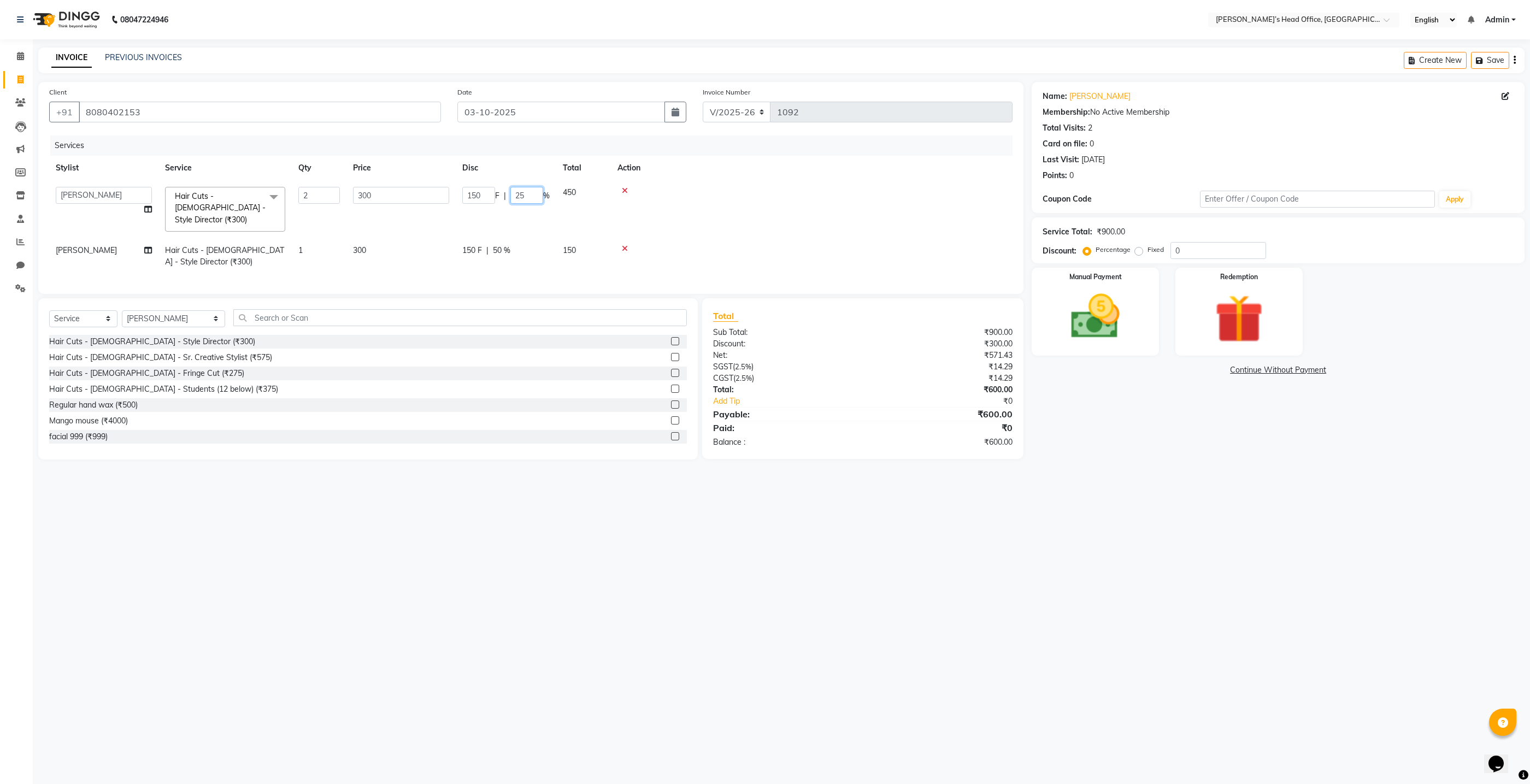
click at [528, 198] on input "25" at bounding box center [526, 195] width 33 height 17
type input "2"
type input "50"
click at [769, 226] on tbody "ashhwin wagh hemangi yogendra chittoriya Ranjit sharma Rupali Kadam Sameer Salm…" at bounding box center [531, 227] width 963 height 94
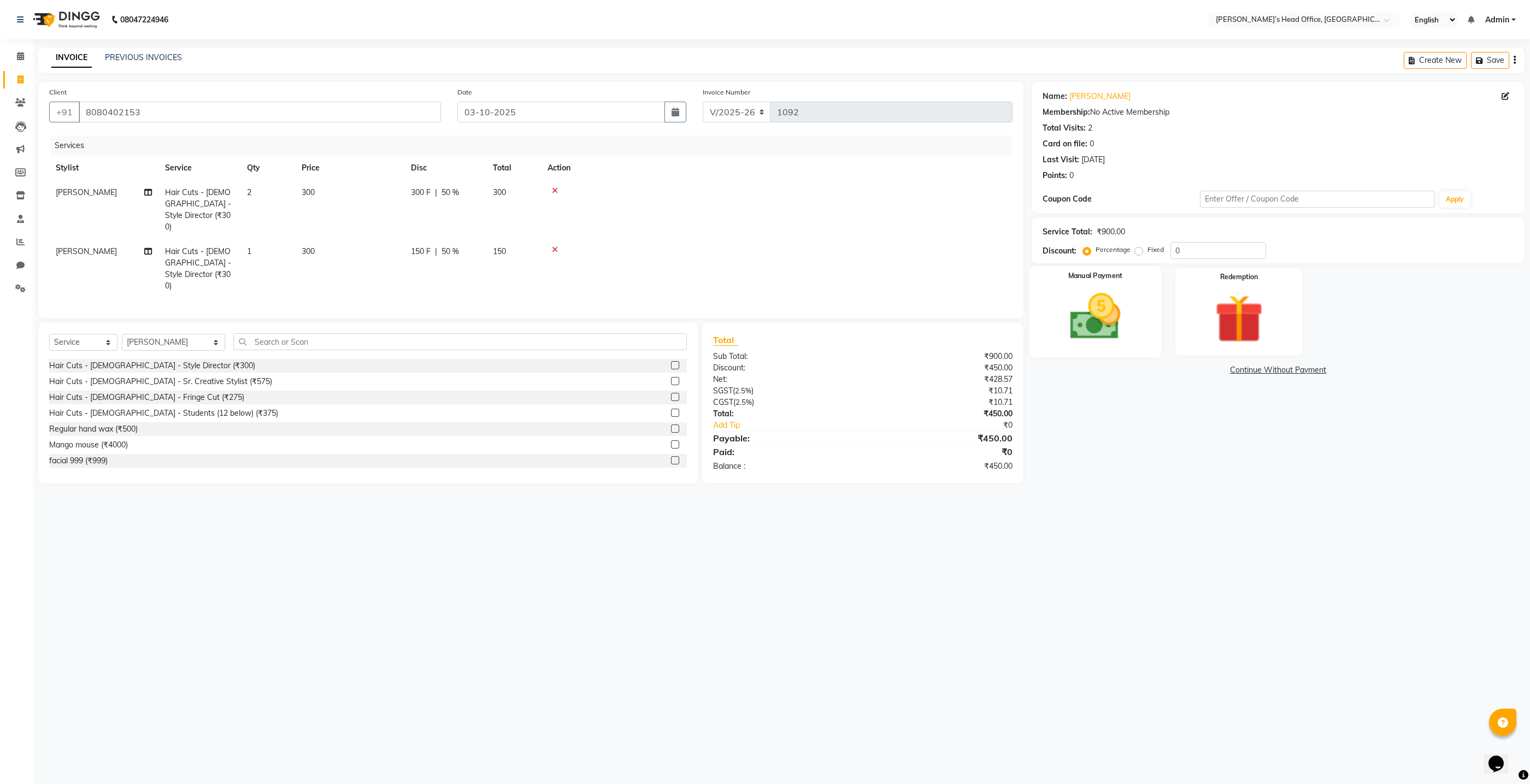
click at [1104, 342] on img at bounding box center [1096, 317] width 82 height 58
click at [1243, 369] on span "GPay" at bounding box center [1247, 371] width 23 height 12
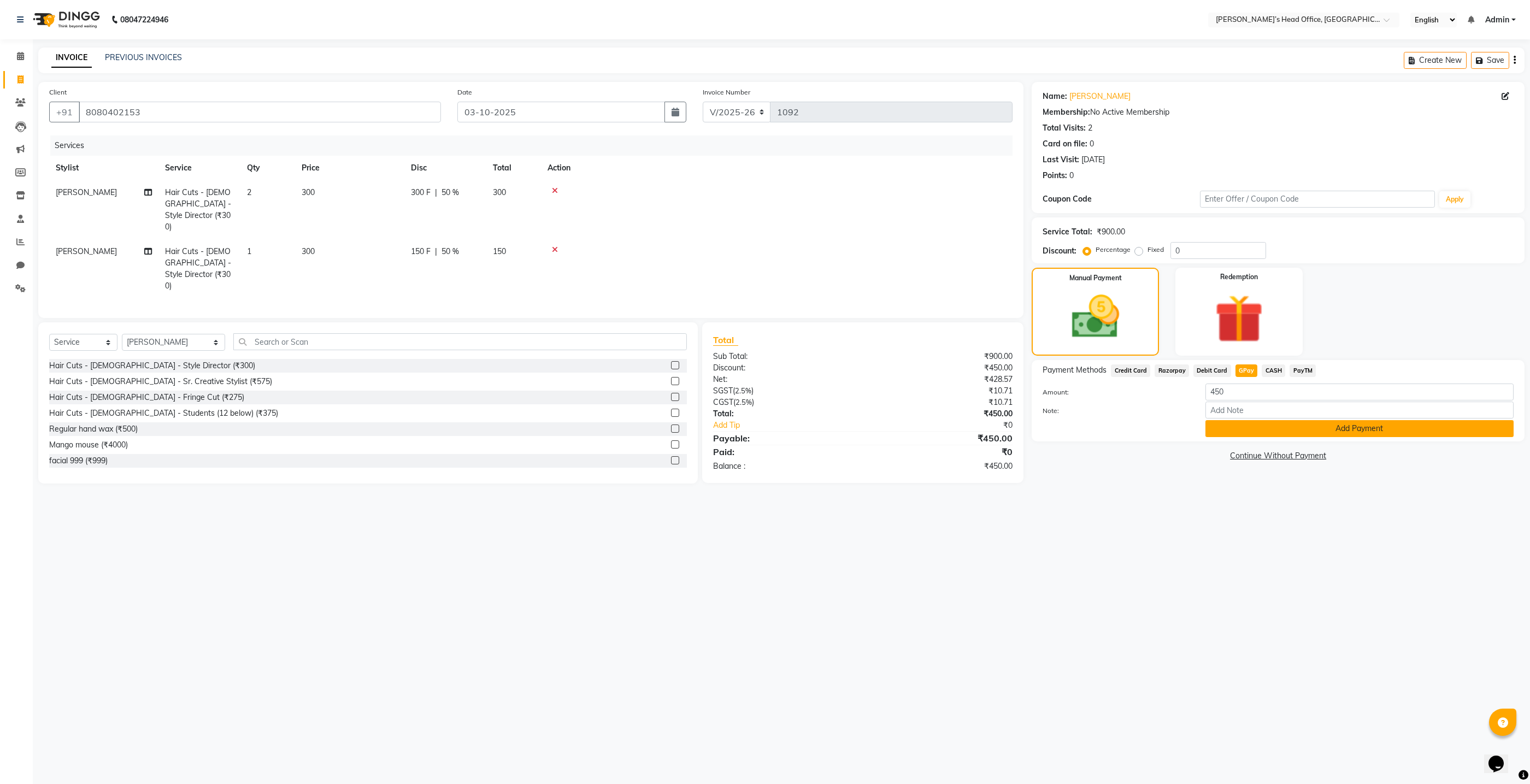
click at [1235, 432] on button "Add Payment" at bounding box center [1360, 428] width 308 height 17
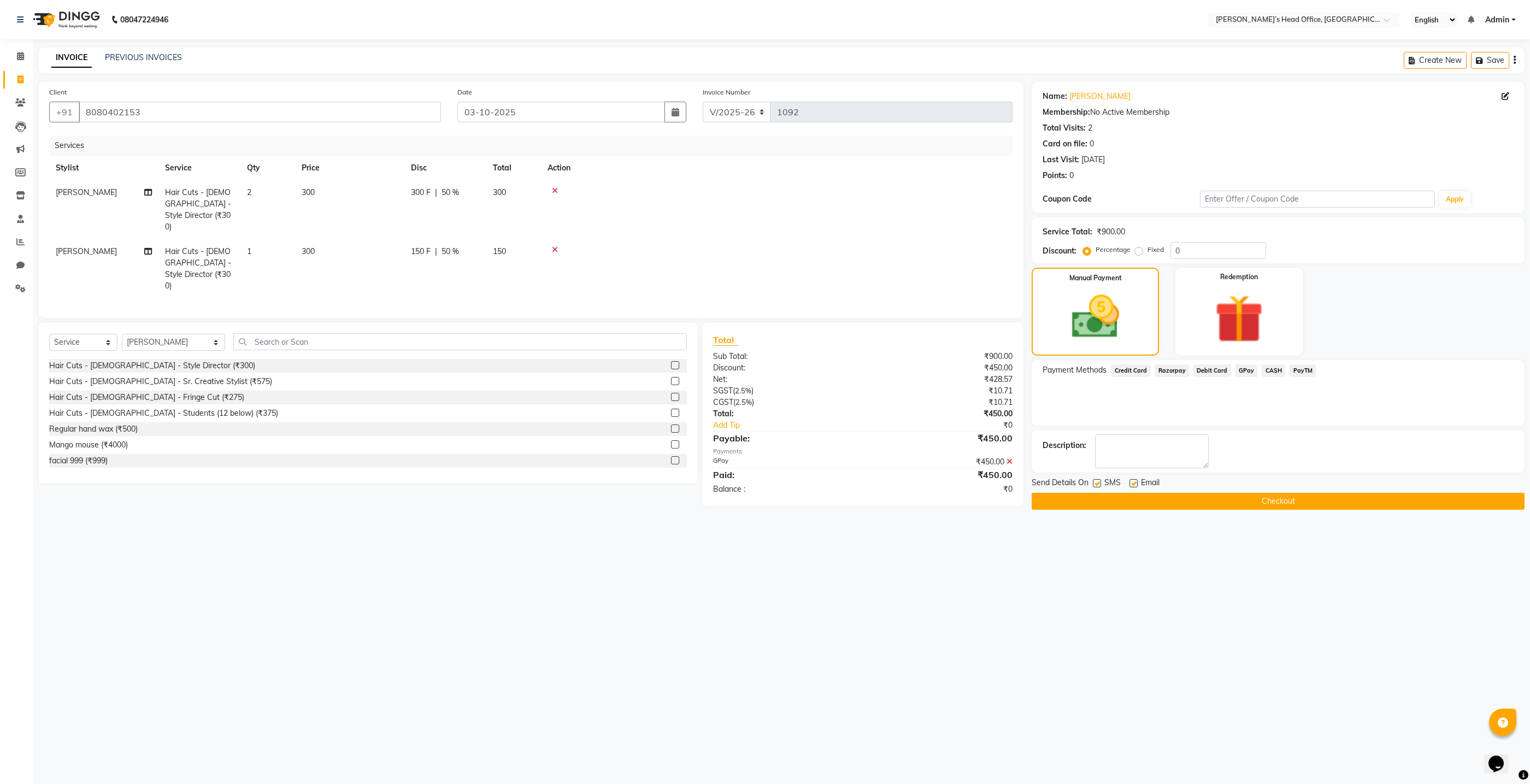
click at [1146, 505] on button "Checkout" at bounding box center [1278, 501] width 493 height 17
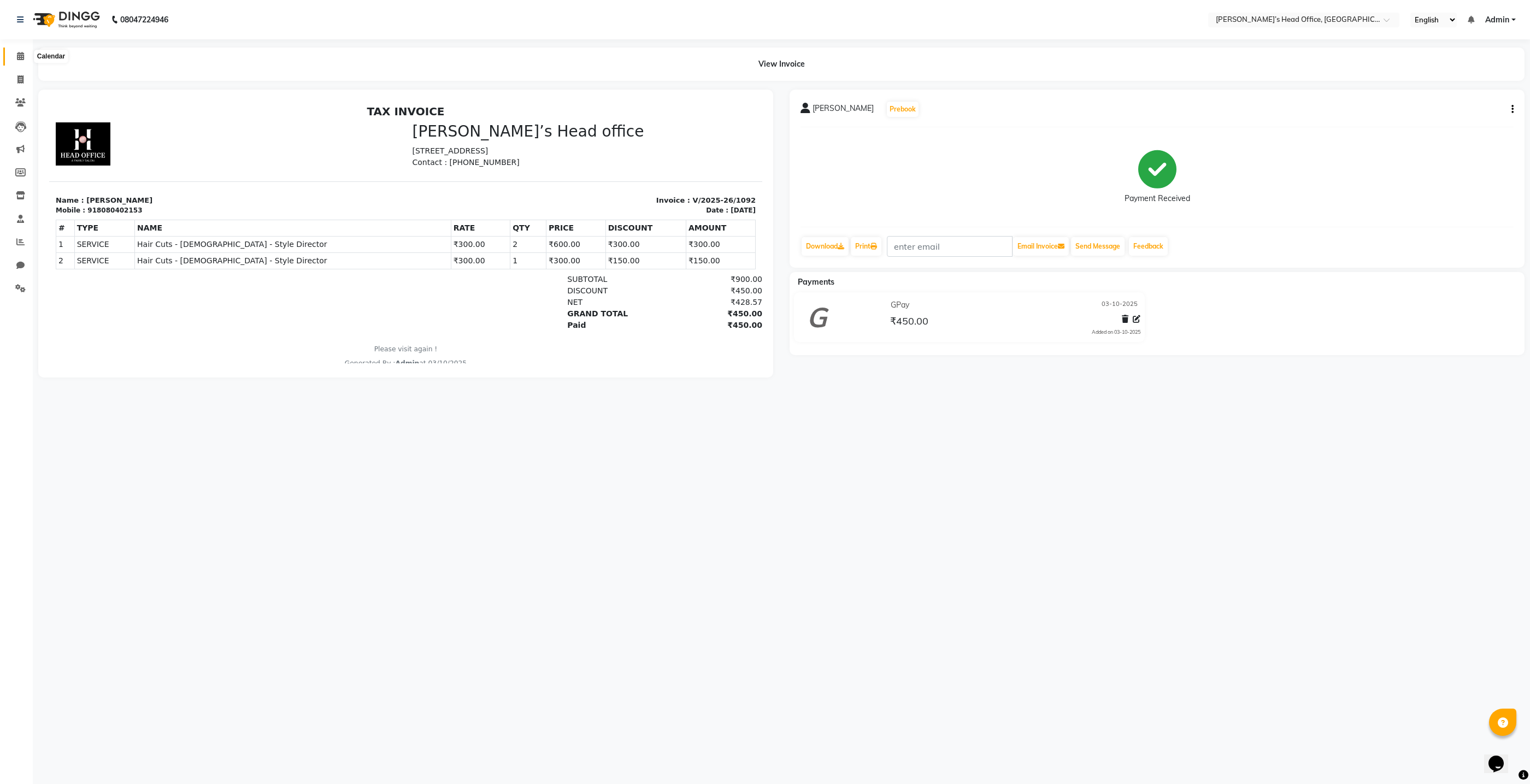
click at [25, 59] on span at bounding box center [20, 56] width 19 height 12
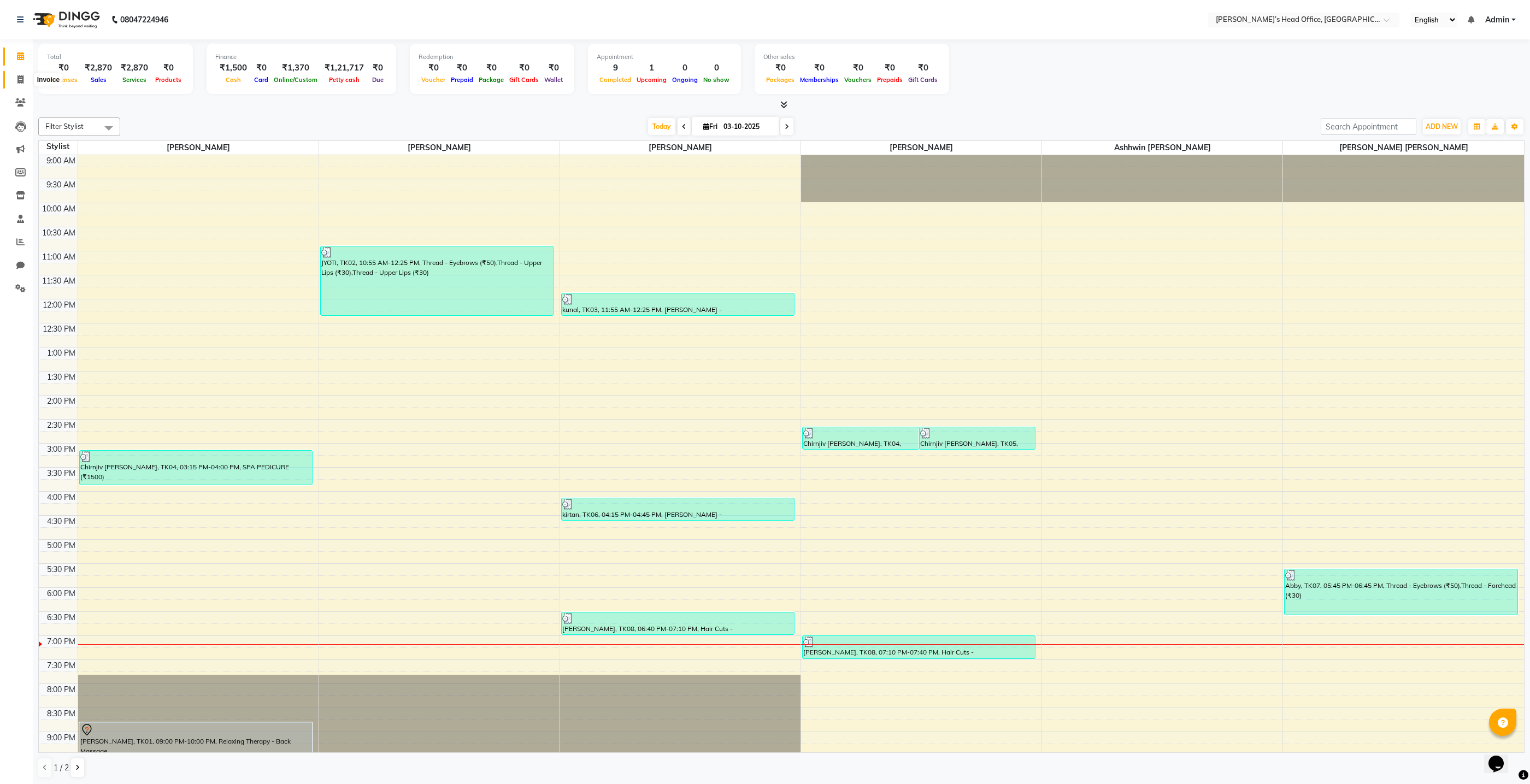
click at [21, 79] on icon at bounding box center [20, 80] width 6 height 8
select select "service"
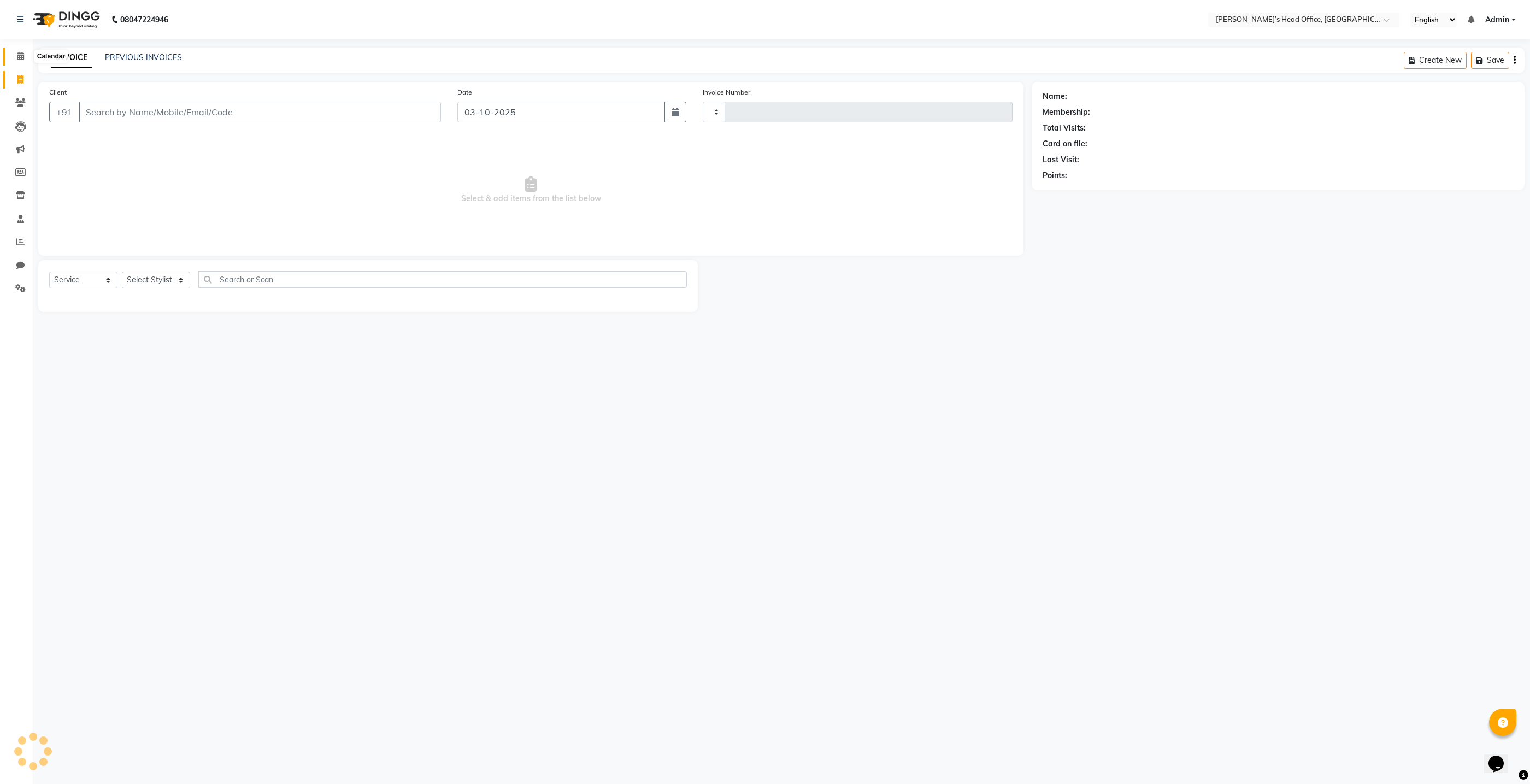
type input "1093"
click at [19, 59] on icon at bounding box center [21, 56] width 7 height 8
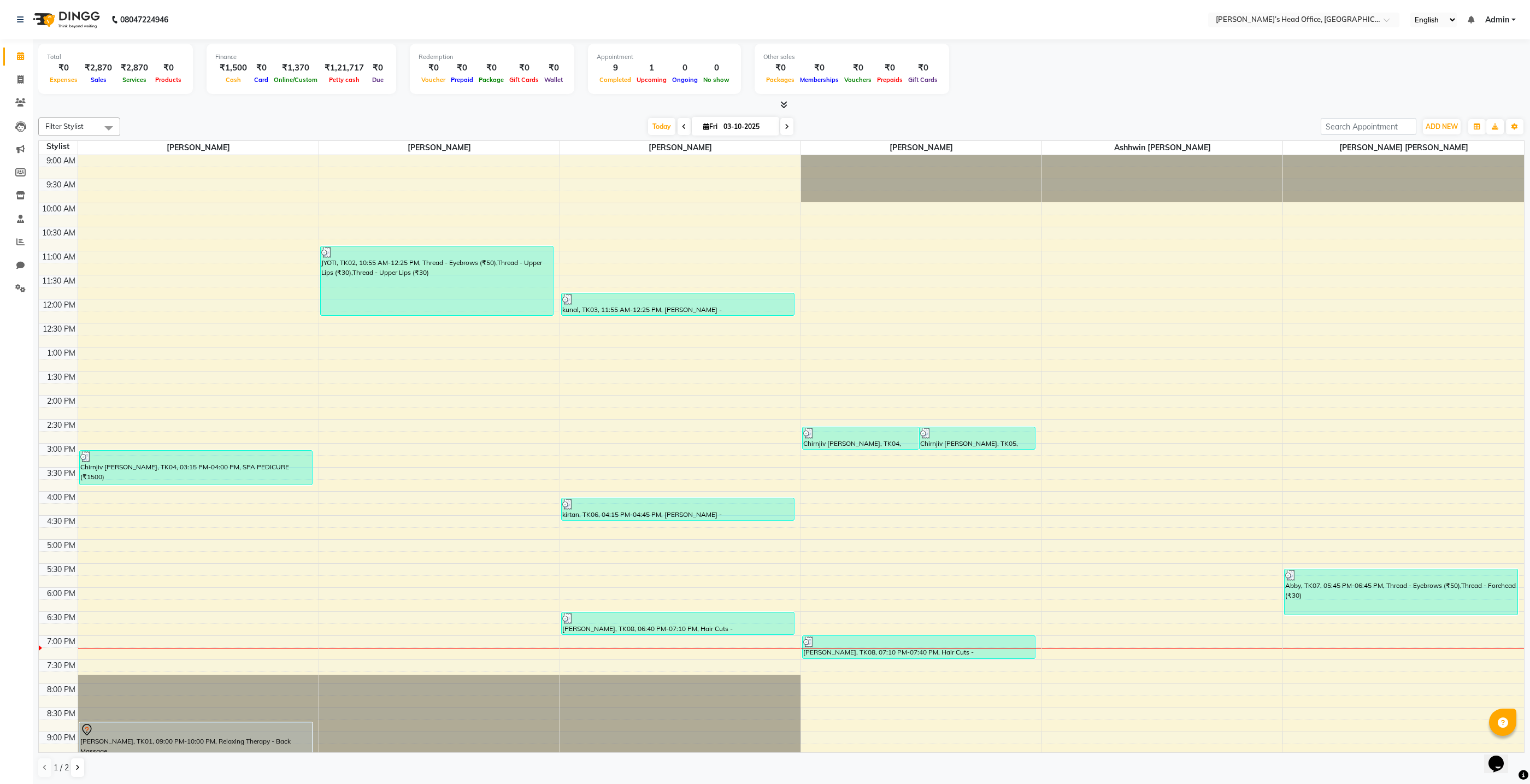
click at [93, 69] on div "₹2,870" at bounding box center [98, 68] width 36 height 12
